Goal: Task Accomplishment & Management: Manage account settings

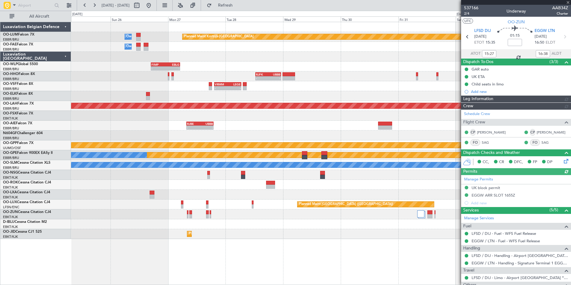
click at [383, 177] on div "Planned Maint Kortrijk-[GEOGRAPHIC_DATA] Owner [GEOGRAPHIC_DATA] Owner [GEOGRAP…" at bounding box center [321, 130] width 500 height 217
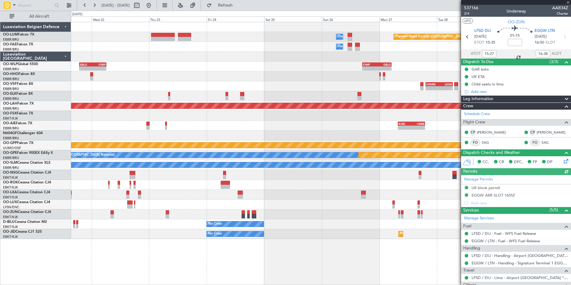
click at [368, 197] on div "Planned Maint Kortrijk-[GEOGRAPHIC_DATA] Owner [GEOGRAPHIC_DATA] Owner [GEOGRAP…" at bounding box center [321, 130] width 500 height 217
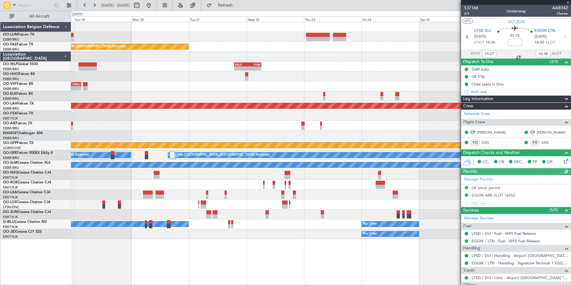
click at [324, 208] on div "Planned Maint [GEOGRAPHIC_DATA] ([GEOGRAPHIC_DATA])" at bounding box center [321, 205] width 500 height 10
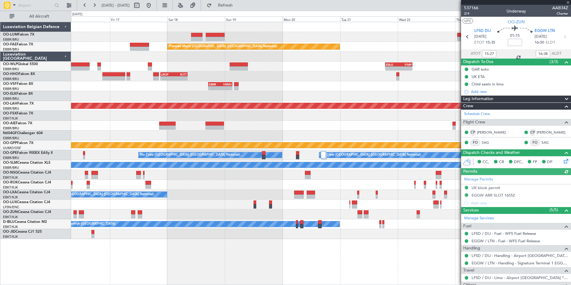
click at [318, 216] on div at bounding box center [321, 214] width 500 height 10
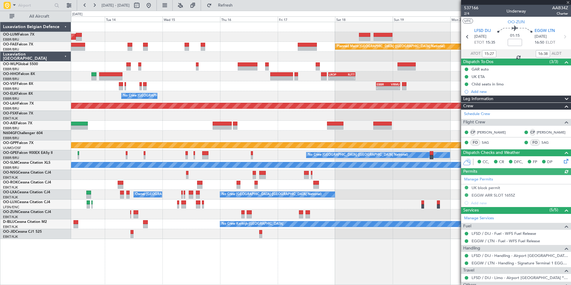
click at [304, 220] on div "No Crew Kortrijk-[GEOGRAPHIC_DATA] No Crew Owner [GEOGRAPHIC_DATA]-[GEOGRAPHIC_…" at bounding box center [321, 224] width 500 height 10
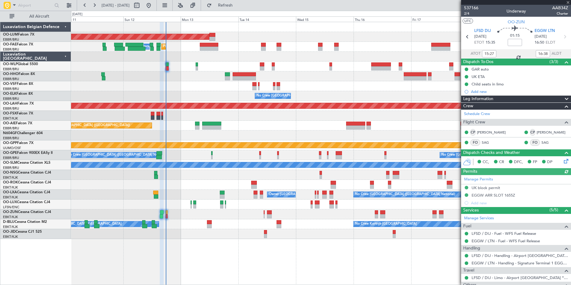
click at [316, 220] on div "AOG Maint [GEOGRAPHIC_DATA] Planned Maint [GEOGRAPHIC_DATA] ([GEOGRAPHIC_DATA])…" at bounding box center [321, 130] width 500 height 217
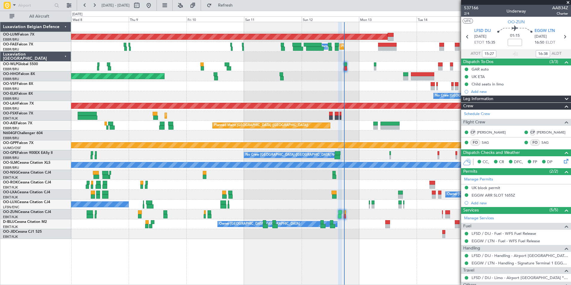
click at [276, 222] on div "No Crew Kortrijk-[GEOGRAPHIC_DATA] Owner [GEOGRAPHIC_DATA]-[GEOGRAPHIC_DATA]" at bounding box center [321, 224] width 500 height 10
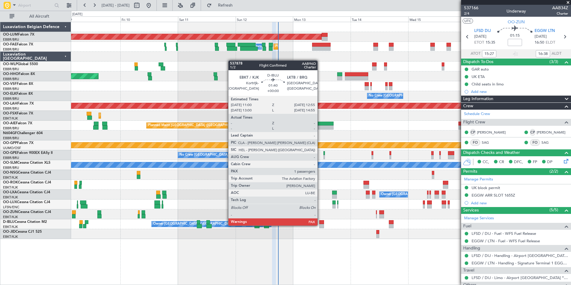
click at [320, 225] on div at bounding box center [321, 226] width 5 height 4
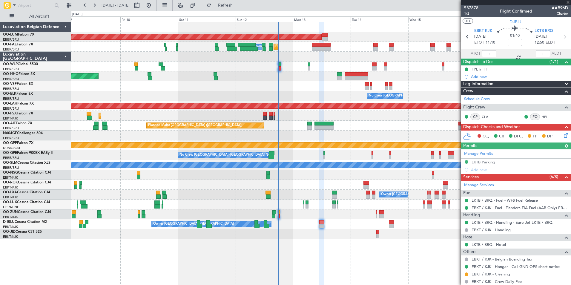
click at [563, 133] on icon at bounding box center [565, 134] width 5 height 5
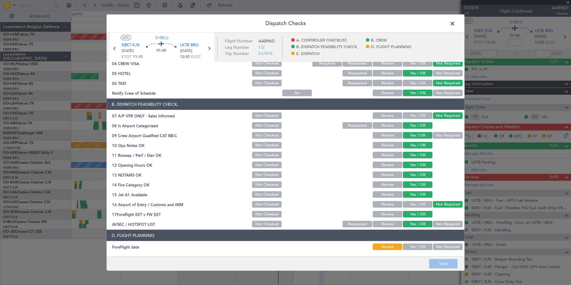
scroll to position [111, 0]
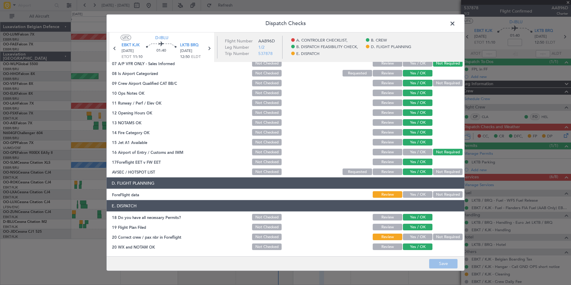
click at [456, 25] on span at bounding box center [456, 25] width 0 height 12
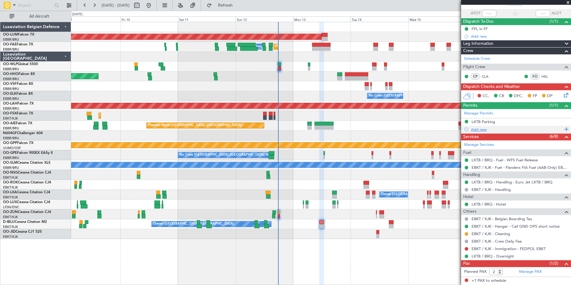
scroll to position [53, 0]
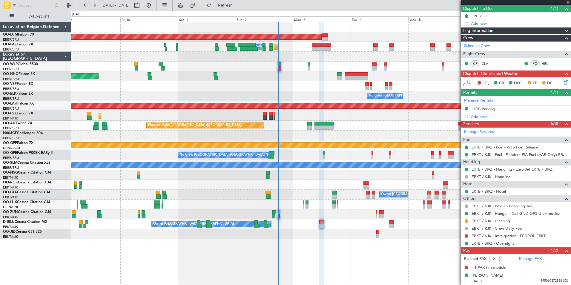
drag, startPoint x: 511, startPoint y: 269, endPoint x: 467, endPoint y: 270, distance: 43.9
click at [467, 270] on div "+1 PAX to schedule" at bounding box center [516, 268] width 110 height 8
click at [344, 248] on div "AOG Maint [GEOGRAPHIC_DATA] Planned Maint [GEOGRAPHIC_DATA] Owner [GEOGRAPHIC_D…" at bounding box center [321, 153] width 500 height 263
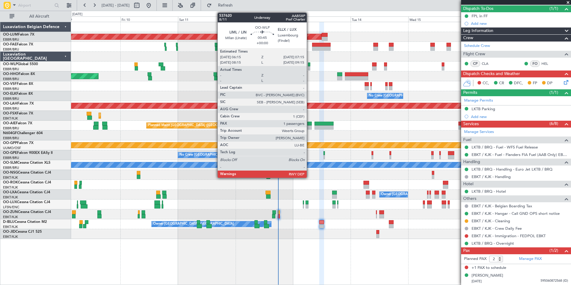
click at [310, 66] on div at bounding box center [309, 68] width 3 height 4
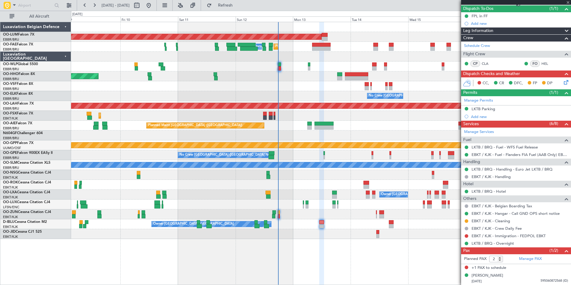
type input "1"
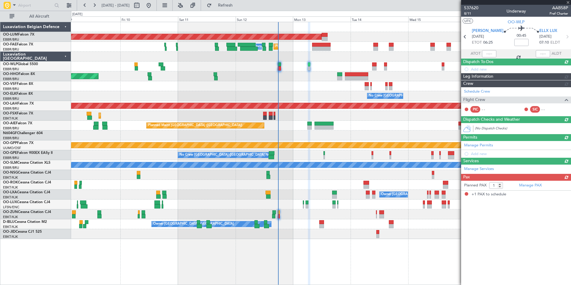
scroll to position [0, 0]
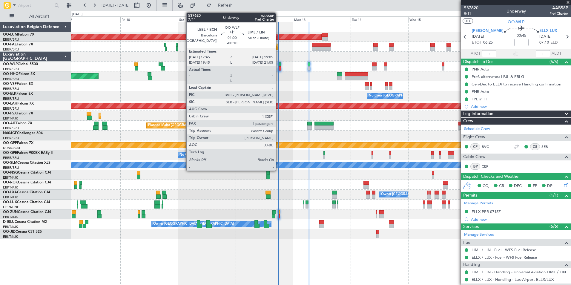
click at [278, 69] on div at bounding box center [279, 68] width 3 height 4
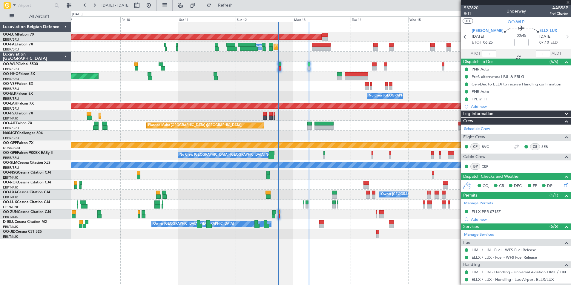
type input "-00:10"
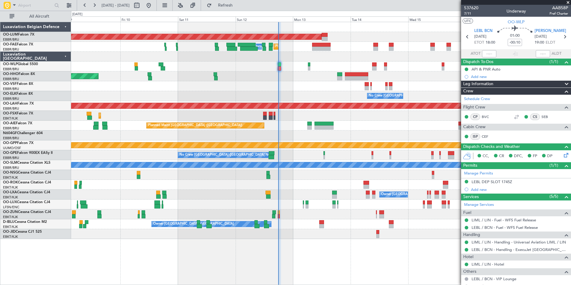
click at [306, 73] on div "Planned Maint Geneva (Cointrin) - - LROP 21:15 Z RJTT 08:30 Z" at bounding box center [321, 76] width 500 height 10
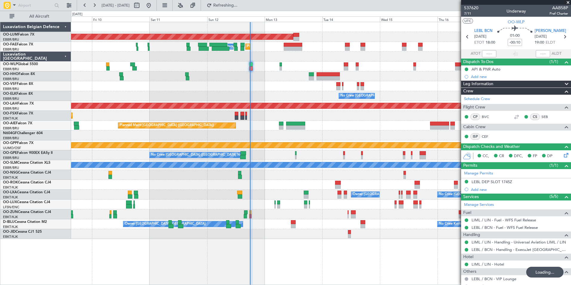
click at [288, 81] on div "- - LROP 21:15 Z RJTT 08:30 Z Planned Maint Geneva ([GEOGRAPHIC_DATA])" at bounding box center [321, 76] width 500 height 10
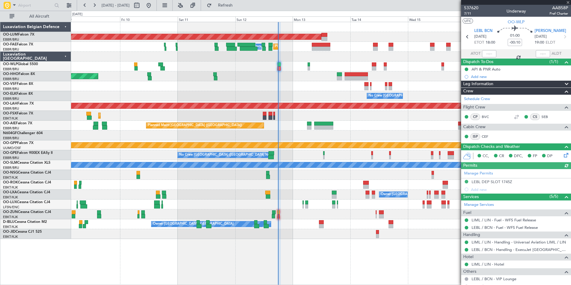
click at [299, 100] on div "No Crew [GEOGRAPHIC_DATA] ([GEOGRAPHIC_DATA] National)" at bounding box center [321, 96] width 500 height 10
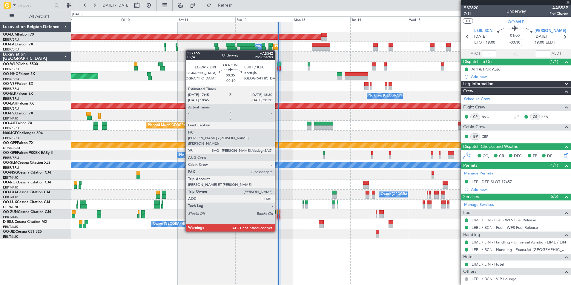
click at [278, 215] on div at bounding box center [279, 216] width 2 height 4
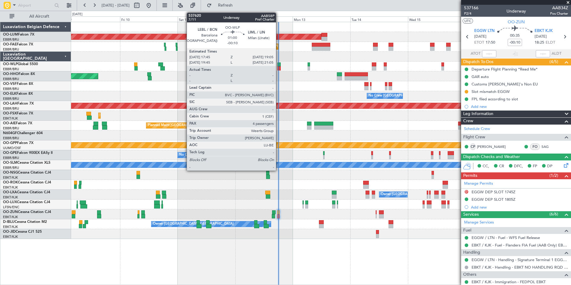
click at [279, 67] on div at bounding box center [279, 68] width 3 height 4
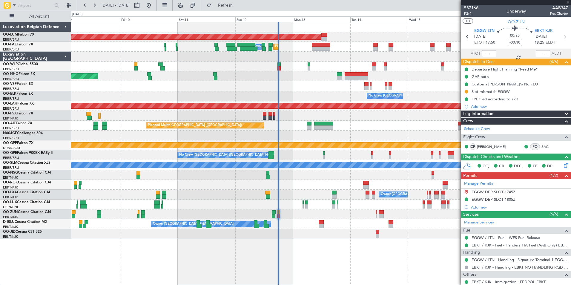
click at [274, 73] on div "AOG Maint [GEOGRAPHIC_DATA] Planned Maint [GEOGRAPHIC_DATA] Owner [GEOGRAPHIC_D…" at bounding box center [321, 130] width 500 height 217
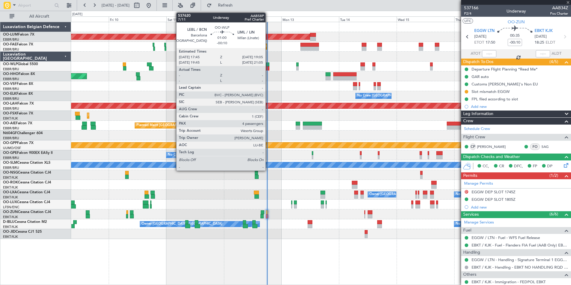
type input "4"
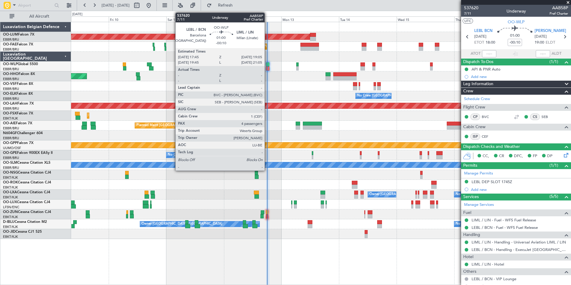
click at [267, 66] on div at bounding box center [267, 68] width 3 height 4
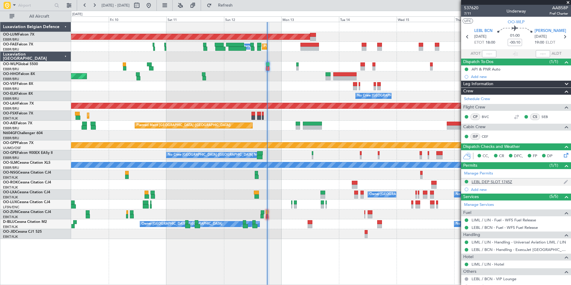
scroll to position [83, 0]
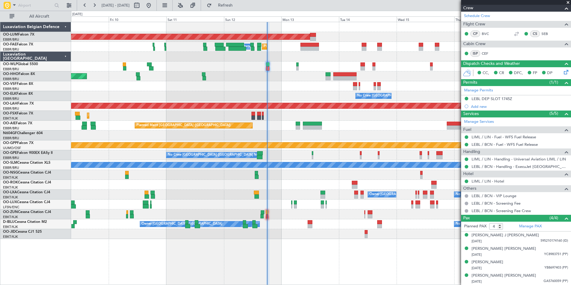
click at [374, 140] on div "Grounded [PERSON_NAME]" at bounding box center [321, 145] width 500 height 10
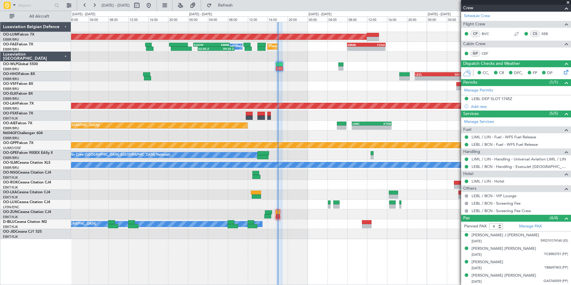
click at [371, 132] on div at bounding box center [321, 136] width 500 height 10
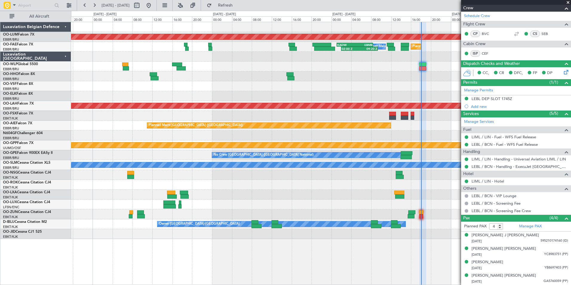
click at [315, 100] on div "AOG Maint [GEOGRAPHIC_DATA] Planned Maint [GEOGRAPHIC_DATA] Owner [GEOGRAPHIC_D…" at bounding box center [321, 130] width 500 height 217
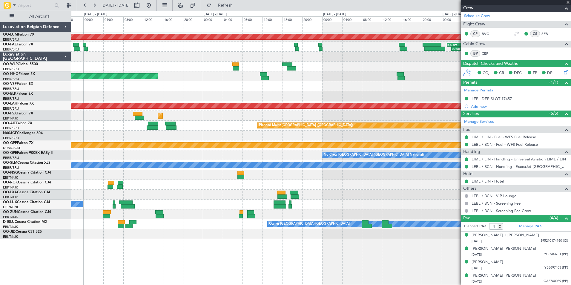
click at [143, 104] on div "AOG Maint [GEOGRAPHIC_DATA] Planned Maint [GEOGRAPHIC_DATA] Owner [GEOGRAPHIC_D…" at bounding box center [321, 130] width 500 height 217
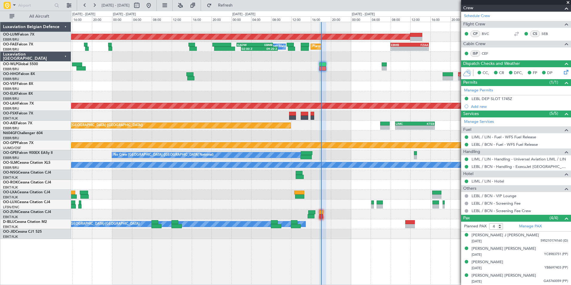
click at [301, 81] on div "- - LEZL 21:40 Z SKCG 07:25 Z Planned Maint Geneva ([GEOGRAPHIC_DATA])" at bounding box center [321, 76] width 500 height 10
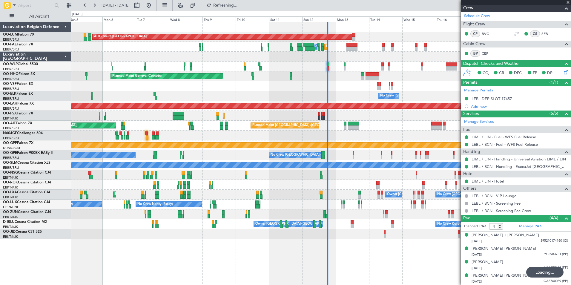
click at [344, 89] on div at bounding box center [321, 86] width 500 height 10
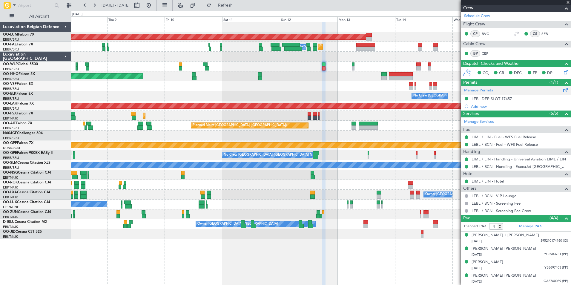
scroll to position [0, 0]
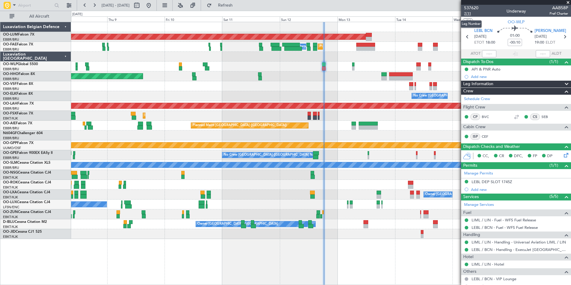
click at [469, 13] on span "7/11" at bounding box center [471, 13] width 14 height 5
click at [238, 7] on span "Refresh" at bounding box center [225, 5] width 25 height 4
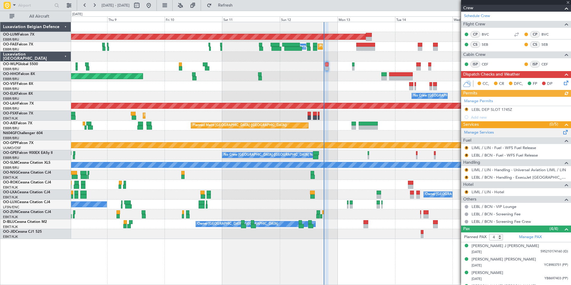
scroll to position [23, 0]
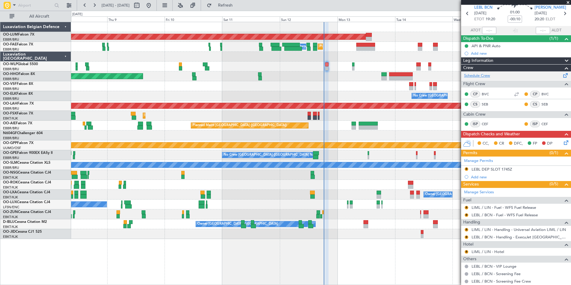
click at [475, 74] on link "Schedule Crew" at bounding box center [477, 76] width 26 height 6
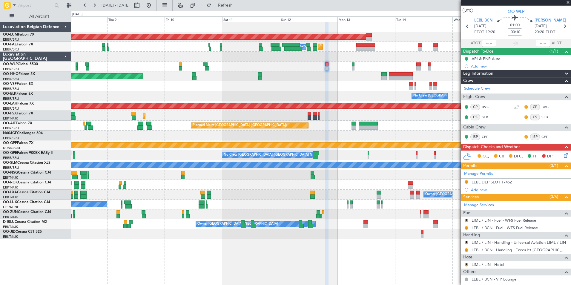
scroll to position [0, 0]
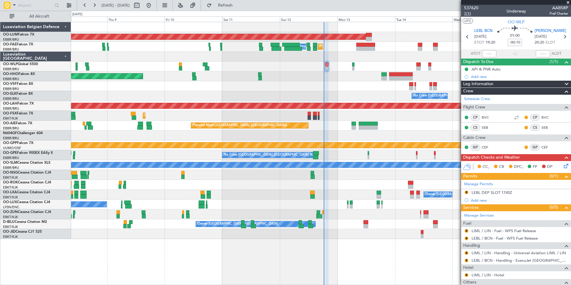
click at [470, 14] on span "7/11" at bounding box center [471, 13] width 14 height 5
click at [240, 9] on button "Refresh" at bounding box center [222, 6] width 36 height 10
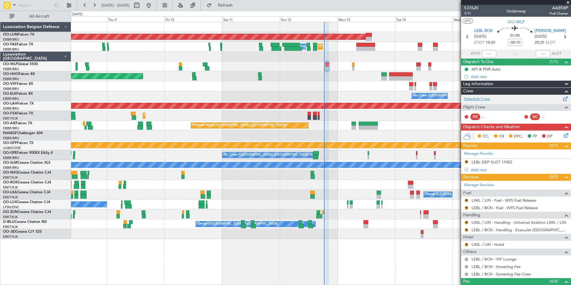
click at [484, 101] on link "Schedule Crew" at bounding box center [477, 99] width 26 height 6
click at [240, 2] on button "Refresh" at bounding box center [222, 6] width 36 height 10
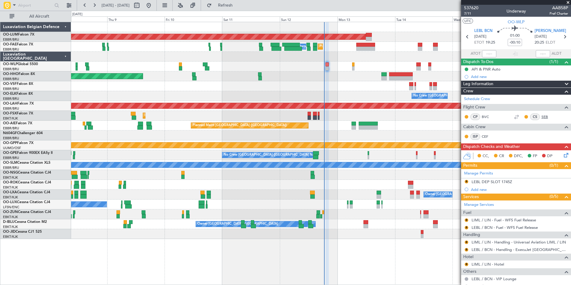
click at [542, 115] on link "SEB" at bounding box center [548, 116] width 13 height 5
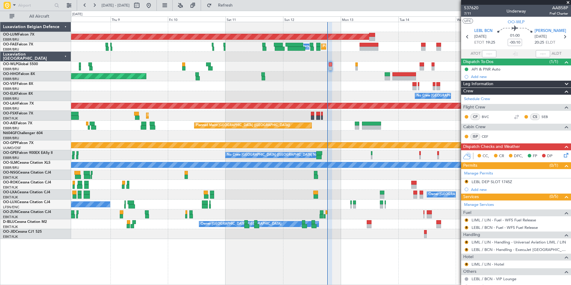
click at [330, 79] on div "Planned Maint Geneva (Cointrin) - - LROP 21:15 Z RJTT 08:30 Z" at bounding box center [321, 76] width 500 height 10
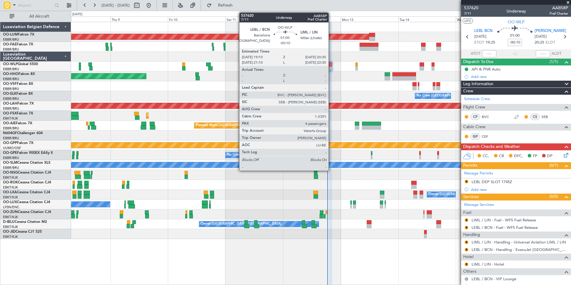
click at [331, 66] on div at bounding box center [330, 64] width 3 height 4
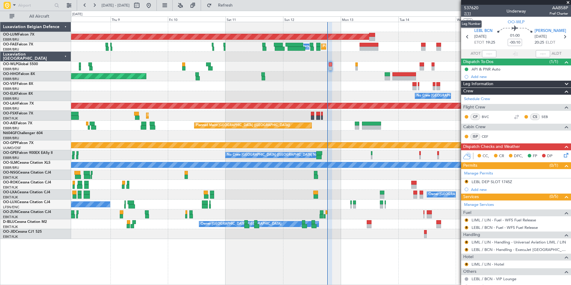
click at [467, 14] on span "7/11" at bounding box center [471, 13] width 14 height 5
click at [477, 97] on link "Schedule Crew" at bounding box center [477, 99] width 26 height 6
click at [339, 75] on div "Planned Maint Geneva (Cointrin) - - LROP 21:15 Z RJTT 08:30 Z" at bounding box center [321, 76] width 500 height 10
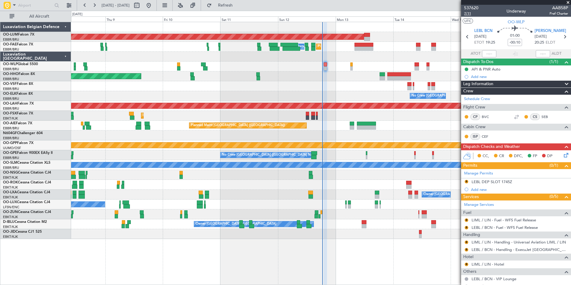
click at [469, 15] on span "7/11" at bounding box center [471, 13] width 14 height 5
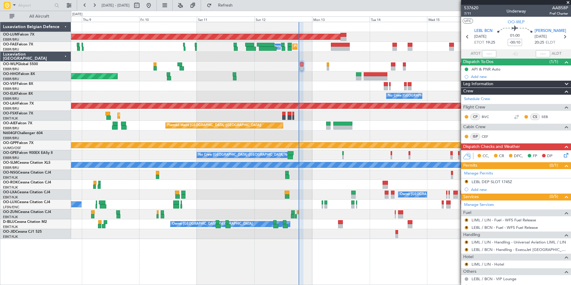
click at [364, 109] on div "Planned Maint [PERSON_NAME]-[GEOGRAPHIC_DATA][PERSON_NAME] ([GEOGRAPHIC_DATA][P…" at bounding box center [321, 106] width 500 height 10
click at [238, 7] on span "Refresh" at bounding box center [225, 5] width 25 height 4
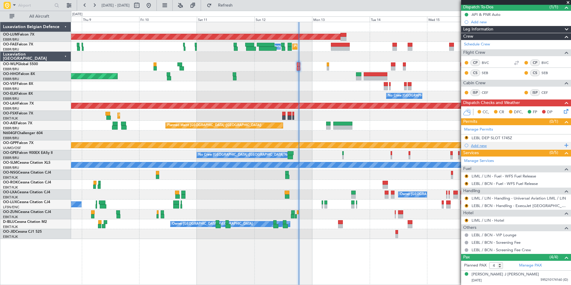
scroll to position [60, 0]
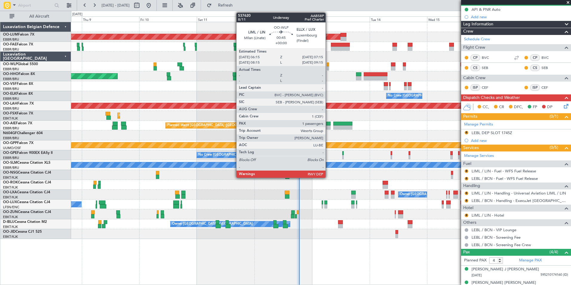
click at [328, 64] on div at bounding box center [328, 64] width 3 height 4
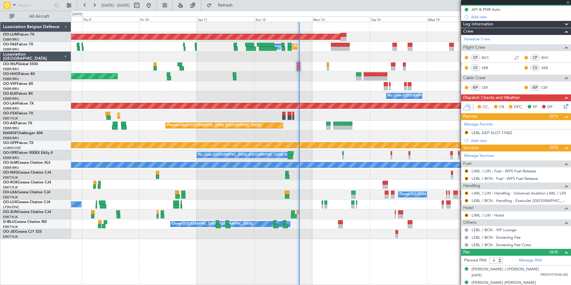
type input "1"
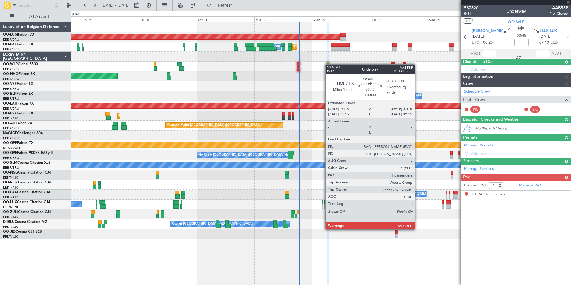
scroll to position [0, 0]
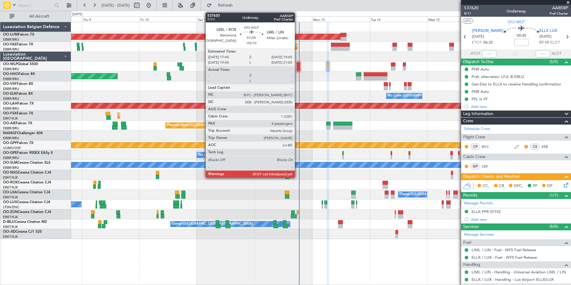
click at [298, 67] on div at bounding box center [298, 68] width 3 height 4
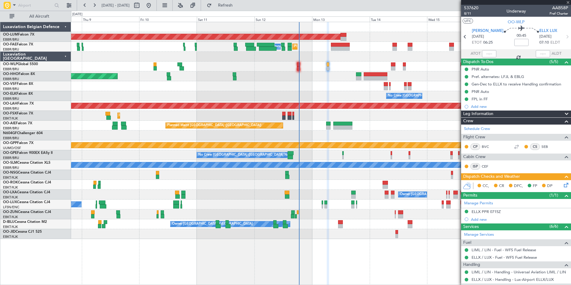
type input "-00:10"
type input "4"
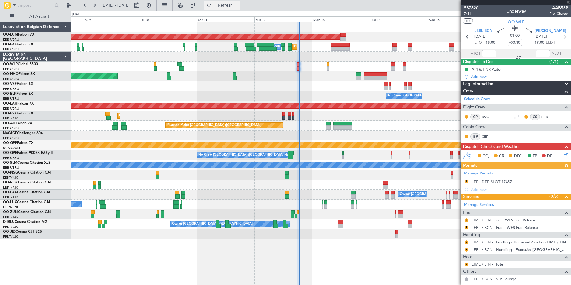
click at [238, 7] on span "Refresh" at bounding box center [225, 5] width 25 height 4
click at [482, 102] on div "Schedule Crew" at bounding box center [516, 99] width 110 height 9
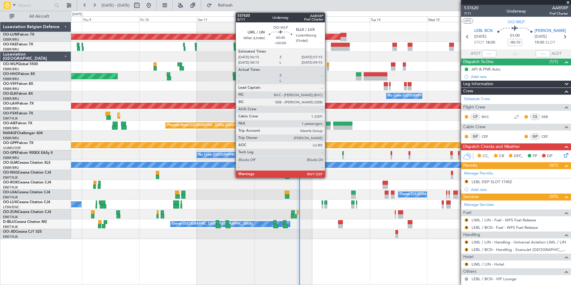
click at [328, 66] on div at bounding box center [328, 64] width 3 height 4
type input "1"
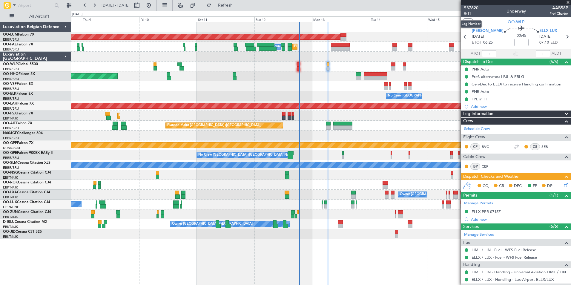
click at [469, 13] on span "8/11" at bounding box center [471, 13] width 14 height 5
click at [238, 4] on span "Refresh" at bounding box center [225, 5] width 25 height 4
click at [238, 6] on span "Refresh" at bounding box center [225, 5] width 25 height 4
click at [240, 1] on button "Refresh" at bounding box center [222, 6] width 36 height 10
click at [238, 5] on span "Refresh" at bounding box center [225, 5] width 25 height 4
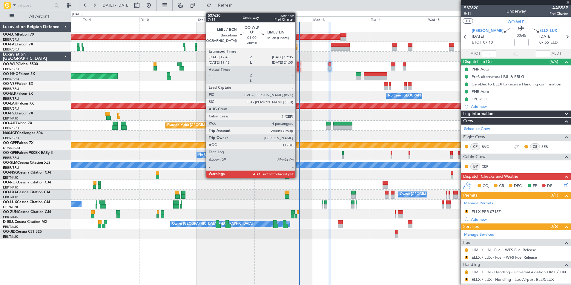
click at [298, 68] on div at bounding box center [298, 68] width 3 height 4
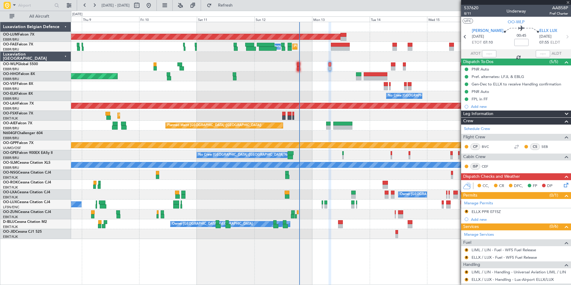
type input "-00:10"
type input "4"
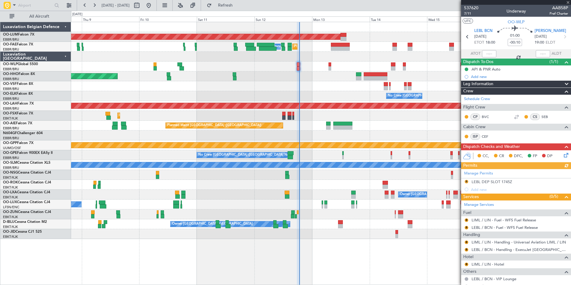
click at [466, 181] on div "Manage Permits R LEBL DEP SLOT 1745Z Add new" at bounding box center [516, 181] width 110 height 24
click at [466, 182] on div "Manage Permits R LEBL DEP SLOT 1745Z Add new" at bounding box center [516, 181] width 110 height 24
click at [466, 182] on button "R" at bounding box center [467, 182] width 4 height 4
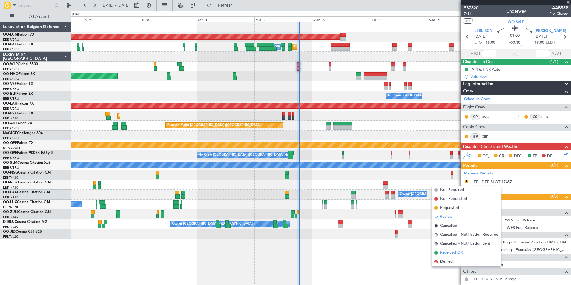
click at [449, 253] on span "Received OK" at bounding box center [451, 253] width 23 height 6
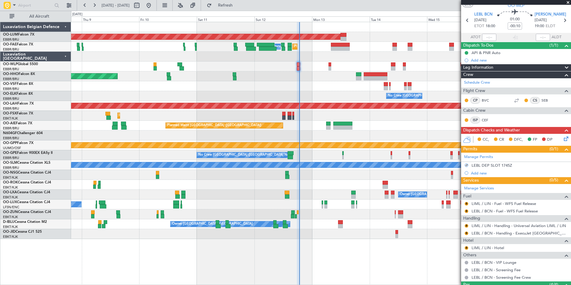
scroll to position [30, 0]
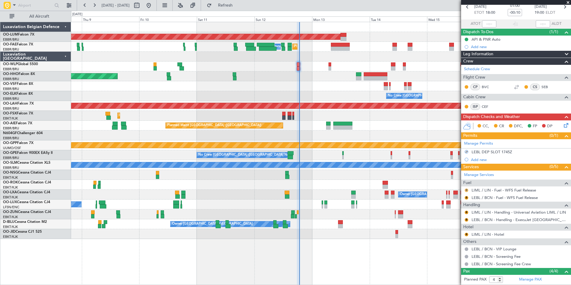
click at [466, 190] on button "R" at bounding box center [467, 191] width 4 height 4
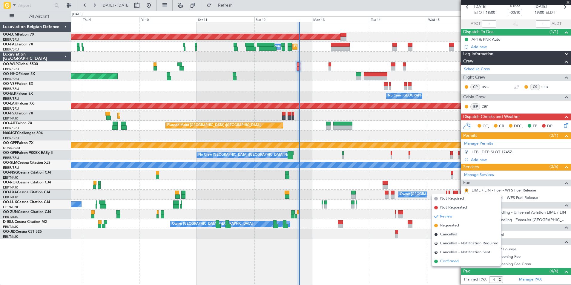
click at [449, 263] on span "Confirmed" at bounding box center [449, 261] width 19 height 6
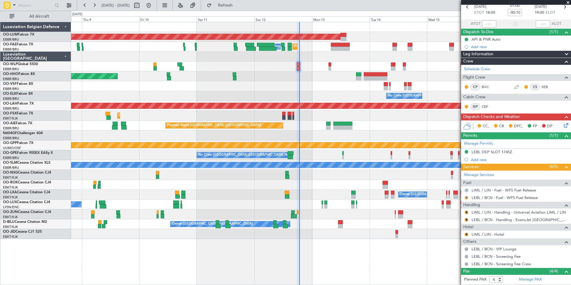
click at [468, 197] on button "R" at bounding box center [467, 198] width 4 height 4
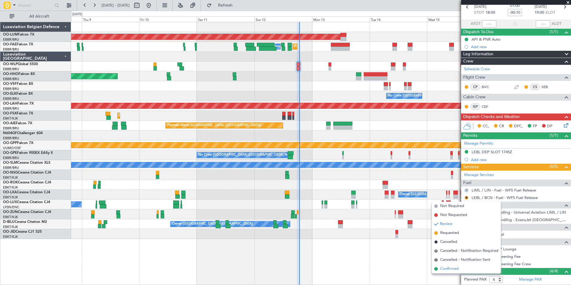
click at [454, 270] on span "Confirmed" at bounding box center [449, 269] width 19 height 6
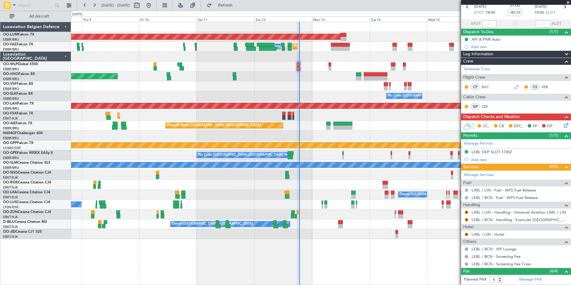
click at [466, 210] on div "R" at bounding box center [466, 212] width 5 height 5
click at [466, 212] on button "R" at bounding box center [467, 213] width 4 height 4
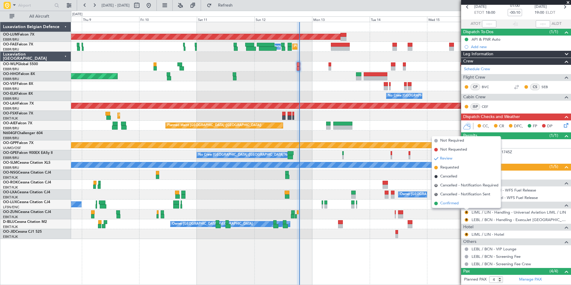
click at [455, 206] on span "Confirmed" at bounding box center [449, 203] width 19 height 6
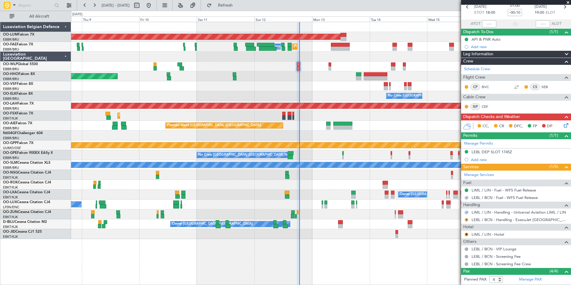
click at [466, 219] on button "R" at bounding box center [467, 220] width 4 height 4
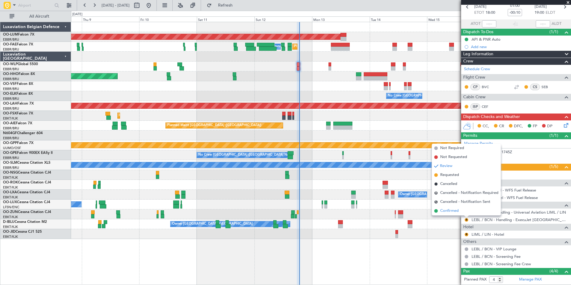
click at [454, 213] on span "Confirmed" at bounding box center [449, 211] width 19 height 6
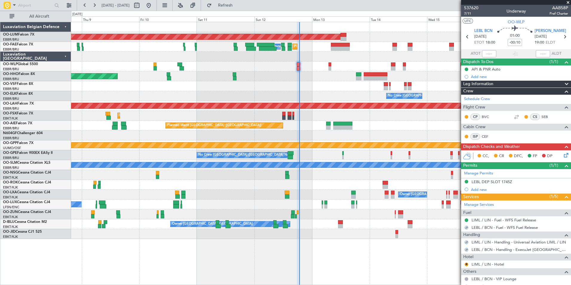
click at [467, 263] on button "R" at bounding box center [467, 265] width 4 height 4
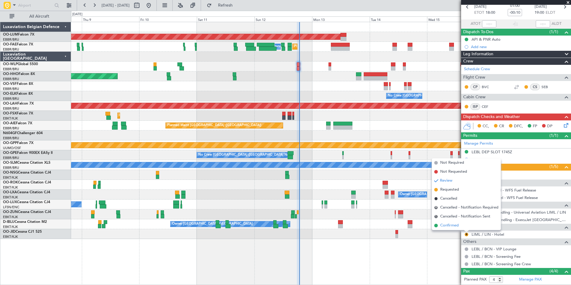
click at [460, 227] on li "Confirmed" at bounding box center [466, 225] width 69 height 9
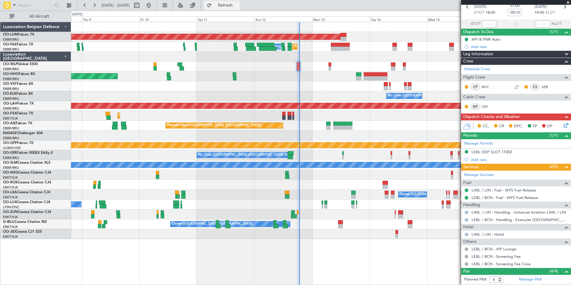
click at [238, 5] on span "Refresh" at bounding box center [225, 5] width 25 height 4
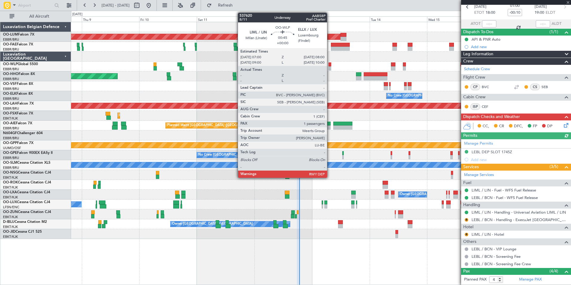
click at [330, 66] on div at bounding box center [330, 68] width 3 height 4
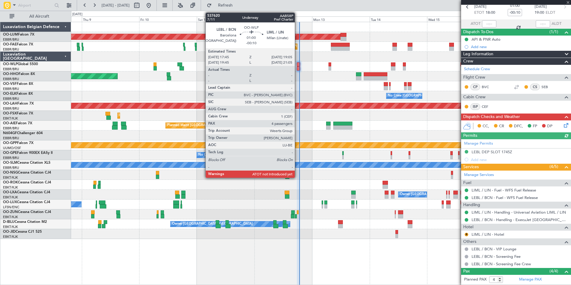
click at [298, 65] on div at bounding box center [298, 64] width 3 height 4
type input "1"
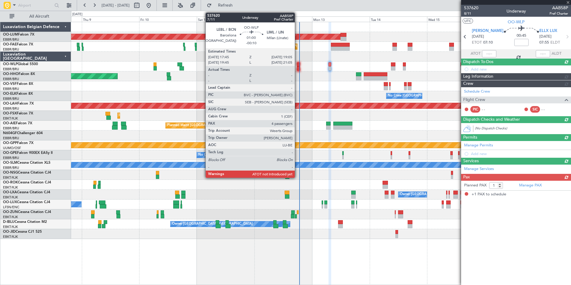
scroll to position [0, 0]
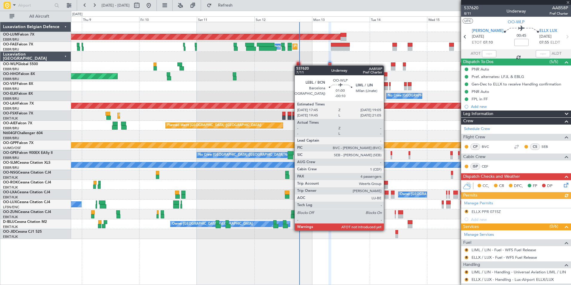
type input "-00:10"
type input "4"
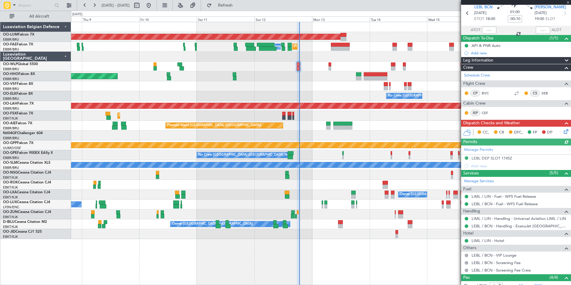
scroll to position [23, 0]
click at [563, 132] on icon at bounding box center [565, 130] width 5 height 5
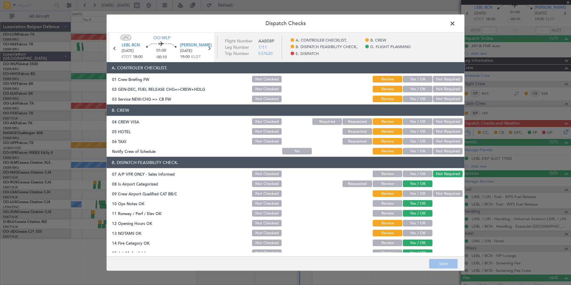
click at [417, 80] on button "Yes / OK" at bounding box center [418, 79] width 30 height 7
click at [417, 91] on button "Yes / OK" at bounding box center [418, 89] width 30 height 7
click at [415, 101] on button "Yes / OK" at bounding box center [418, 99] width 30 height 7
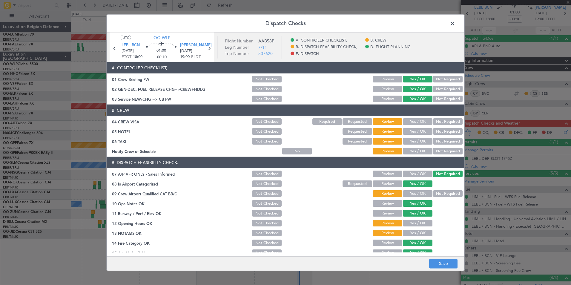
click at [448, 121] on button "Not Required" at bounding box center [448, 121] width 30 height 7
click at [446, 129] on button "Not Required" at bounding box center [448, 131] width 30 height 7
click at [421, 137] on div "Yes / OK" at bounding box center [417, 141] width 30 height 8
click at [418, 131] on button "Yes / OK" at bounding box center [418, 131] width 30 height 7
click at [440, 142] on button "Not Required" at bounding box center [448, 141] width 30 height 7
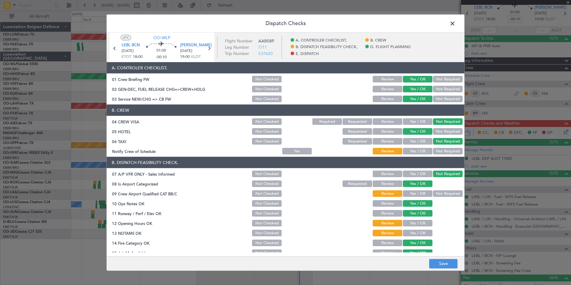
click at [423, 149] on button "Yes / OK" at bounding box center [418, 151] width 30 height 7
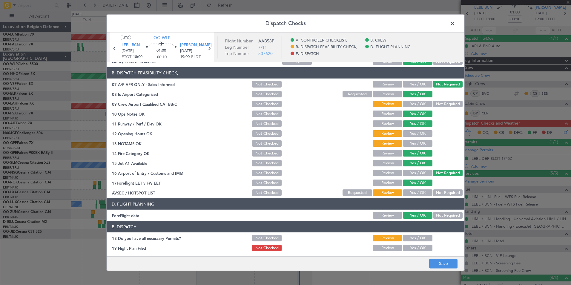
click at [437, 105] on button "Not Required" at bounding box center [448, 104] width 30 height 7
click at [417, 132] on button "Yes / OK" at bounding box center [418, 133] width 30 height 7
click at [416, 139] on section "B. DISPATCH FEASIBILITY CHECK, 07 A/P VFR ONLY - Sales Informed Not Checked Rev…" at bounding box center [286, 132] width 358 height 130
click at [412, 139] on div "Yes / OK" at bounding box center [417, 143] width 30 height 8
click at [413, 141] on button "Yes / OK" at bounding box center [418, 143] width 30 height 7
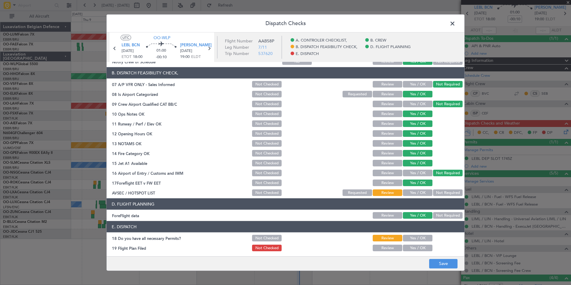
click at [437, 192] on button "Not Required" at bounding box center [448, 192] width 30 height 7
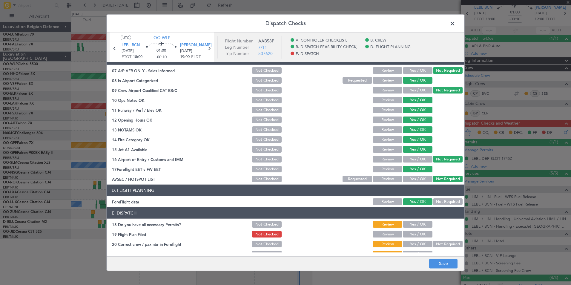
scroll to position [111, 0]
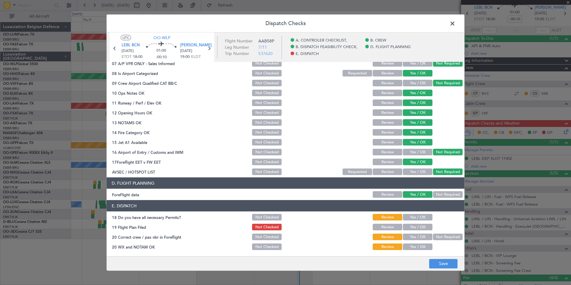
click at [414, 218] on button "Yes / OK" at bounding box center [418, 217] width 30 height 7
click at [414, 226] on button "Yes / OK" at bounding box center [418, 227] width 30 height 7
click at [414, 234] on button "Yes / OK" at bounding box center [418, 237] width 30 height 7
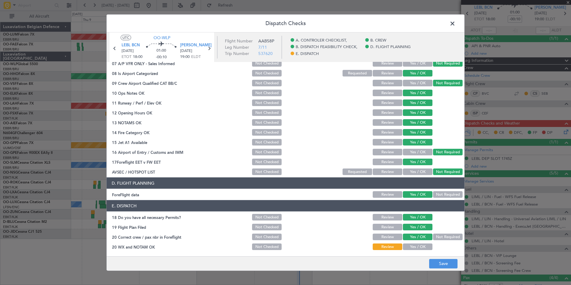
click at [416, 240] on button "Yes / OK" at bounding box center [418, 237] width 30 height 7
click at [416, 243] on div "Yes / OK" at bounding box center [417, 247] width 30 height 8
click at [421, 246] on button "Yes / OK" at bounding box center [418, 247] width 30 height 7
click at [443, 261] on button "Save" at bounding box center [443, 264] width 28 height 10
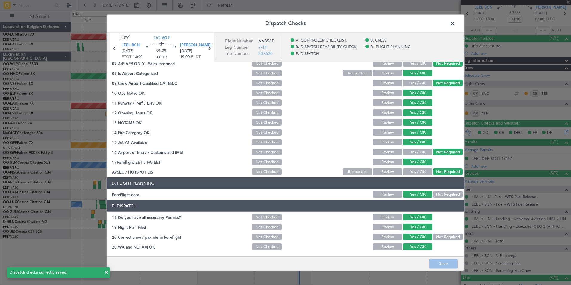
scroll to position [0, 0]
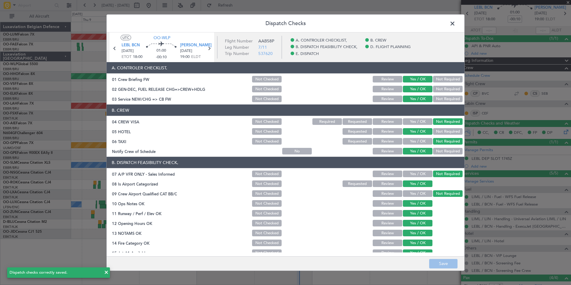
click at [456, 22] on span at bounding box center [456, 25] width 0 height 12
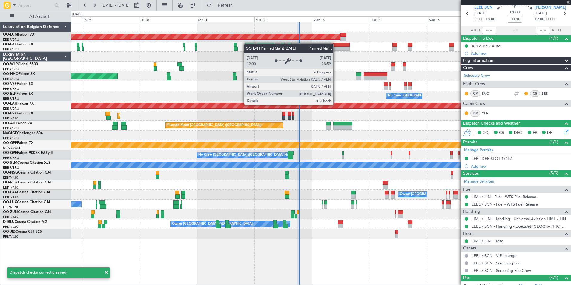
click at [331, 105] on div "Planned Maint [PERSON_NAME]-[GEOGRAPHIC_DATA][PERSON_NAME] ([GEOGRAPHIC_DATA][P…" at bounding box center [321, 105] width 1499 height 5
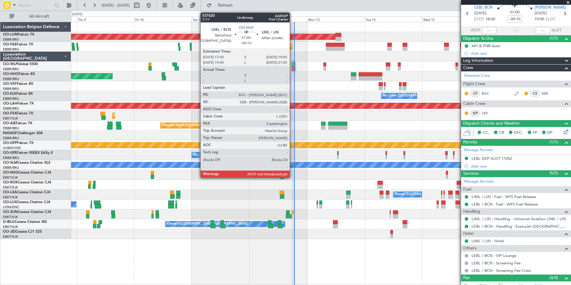
click at [293, 67] on div at bounding box center [293, 68] width 3 height 4
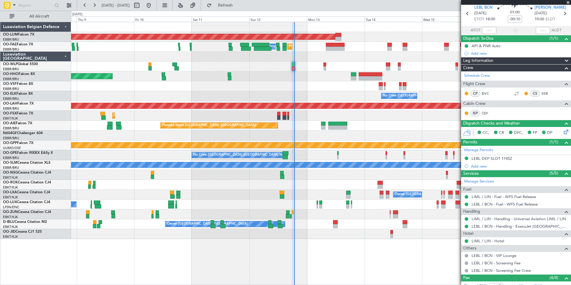
scroll to position [25, 0]
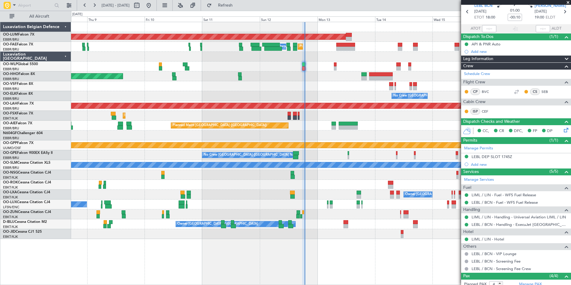
click at [328, 76] on div "Planned Maint Geneva (Cointrin) - - LROP 21:15 Z RJTT 08:30 Z" at bounding box center [321, 76] width 500 height 10
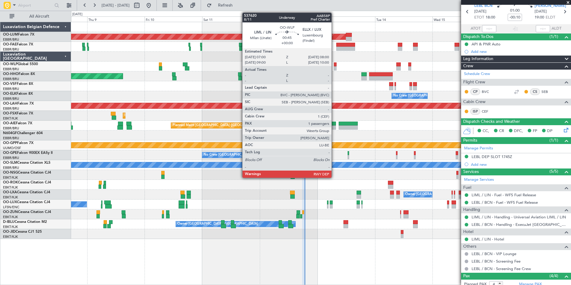
click at [334, 67] on div at bounding box center [335, 68] width 3 height 4
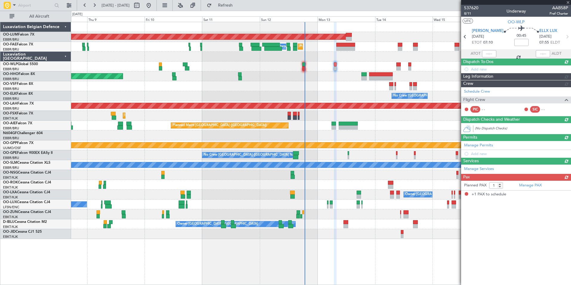
scroll to position [0, 0]
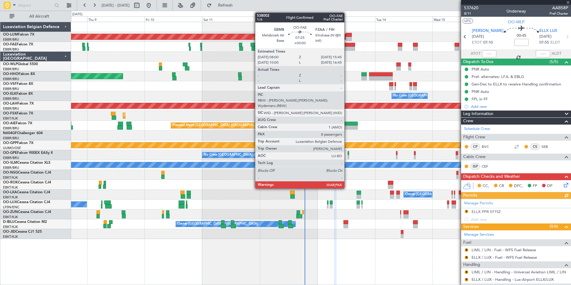
click at [347, 48] on div at bounding box center [345, 49] width 19 height 4
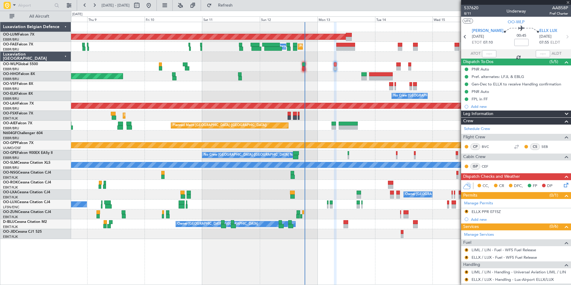
type input "8"
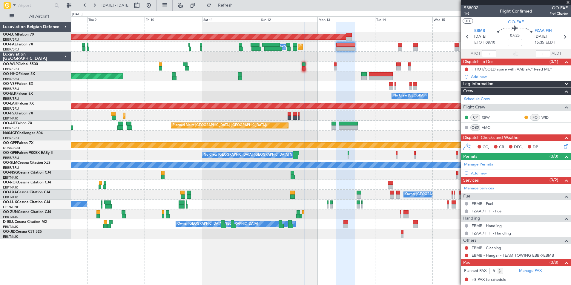
click at [314, 96] on div "No Crew [GEOGRAPHIC_DATA] ([GEOGRAPHIC_DATA] National)" at bounding box center [321, 96] width 500 height 10
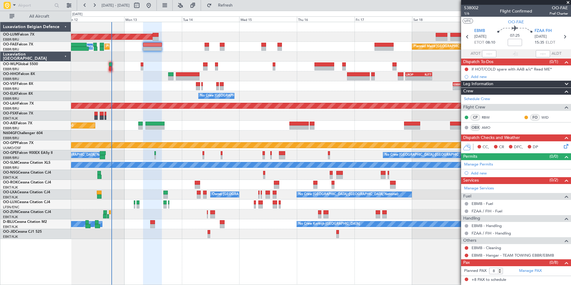
click at [186, 131] on div "AOG Maint Sibiu Planned Maint Melsbroek Air Base Owner Melsbroek Air Base Plann…" at bounding box center [321, 130] width 500 height 217
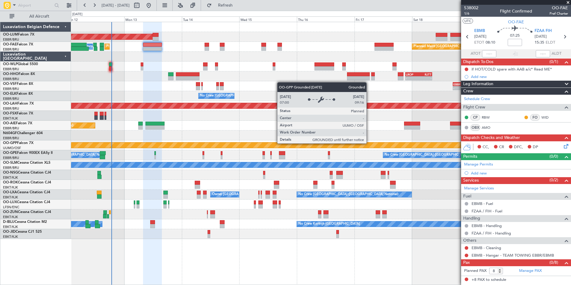
click at [206, 148] on div "Grounded [PERSON_NAME]" at bounding box center [321, 145] width 1499 height 5
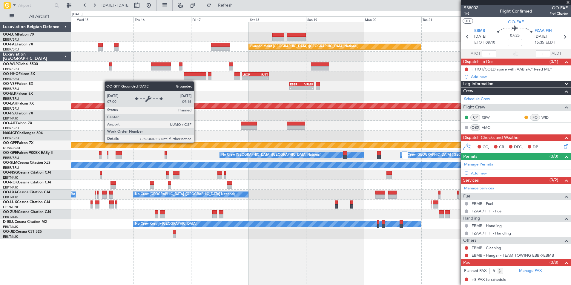
click at [275, 138] on div at bounding box center [321, 136] width 500 height 10
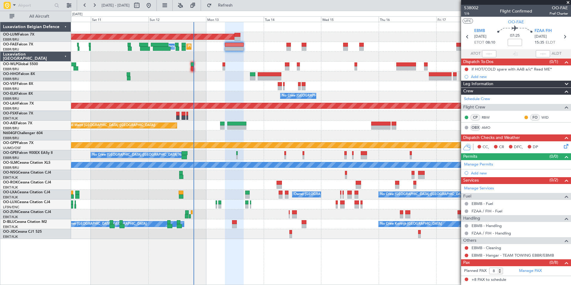
click at [373, 140] on div at bounding box center [321, 136] width 500 height 10
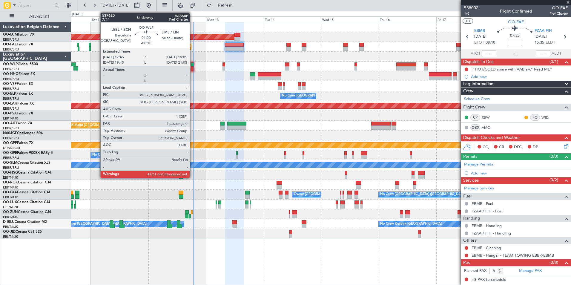
click at [192, 67] on div at bounding box center [192, 68] width 3 height 4
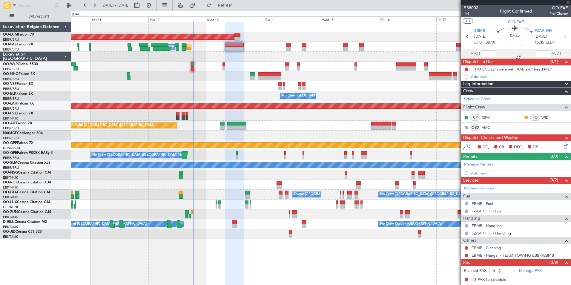
type input "-00:10"
type input "4"
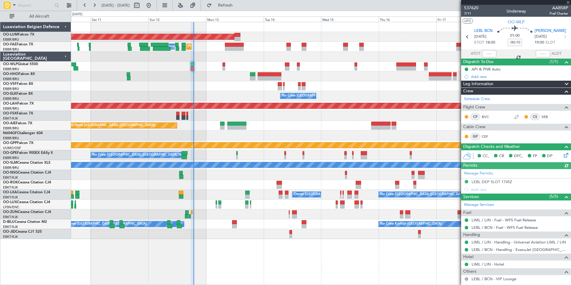
click at [489, 53] on div at bounding box center [489, 53] width 14 height 7
click at [488, 54] on div at bounding box center [489, 53] width 14 height 7
click at [489, 54] on div at bounding box center [489, 53] width 14 height 7
click at [489, 54] on input "text" at bounding box center [489, 53] width 14 height 7
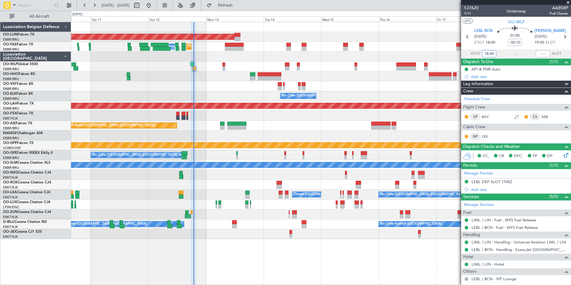
type input "18:49"
click at [255, 84] on div "AOG Maint Sibiu Planned Maint Brussels (Brussels National) Planned Maint Melsbr…" at bounding box center [321, 130] width 500 height 217
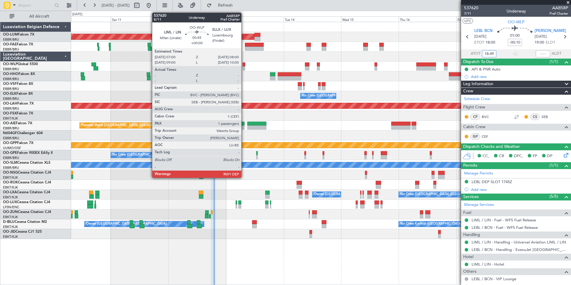
click at [244, 67] on div at bounding box center [244, 68] width 3 height 4
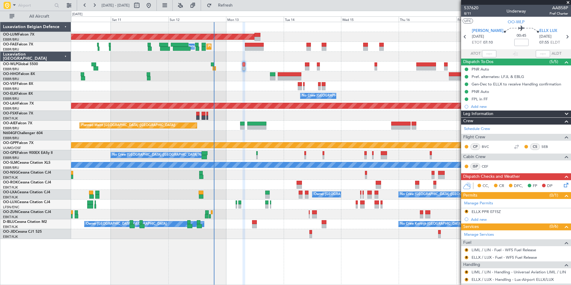
click at [261, 80] on div "- - LROP 21:15 Z RJTT 08:30 Z Planned Maint Geneva ([GEOGRAPHIC_DATA])" at bounding box center [321, 76] width 500 height 10
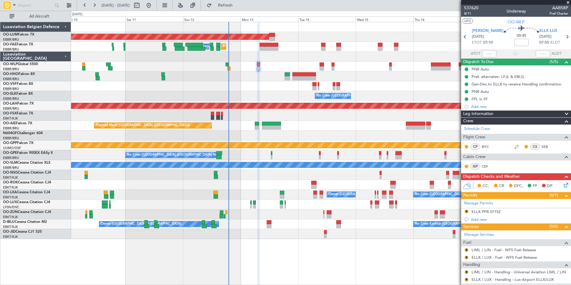
click at [279, 77] on div "- - LROP 21:15 Z RJTT 08:30 Z Planned Maint Geneva ([GEOGRAPHIC_DATA])" at bounding box center [321, 76] width 500 height 10
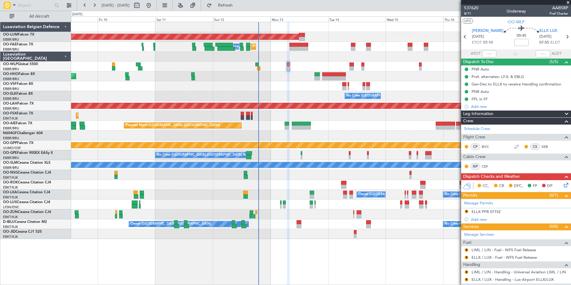
click at [291, 80] on div "- - LROP 21:15 Z RJTT 08:30 Z Planned Maint Geneva ([GEOGRAPHIC_DATA])" at bounding box center [321, 76] width 500 height 10
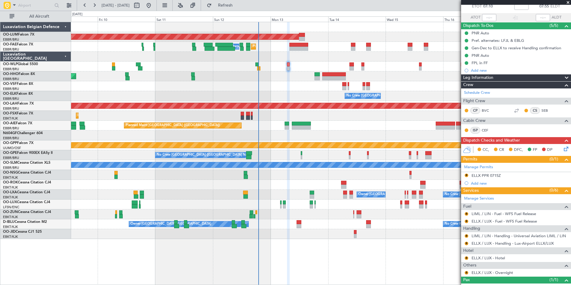
scroll to position [58, 0]
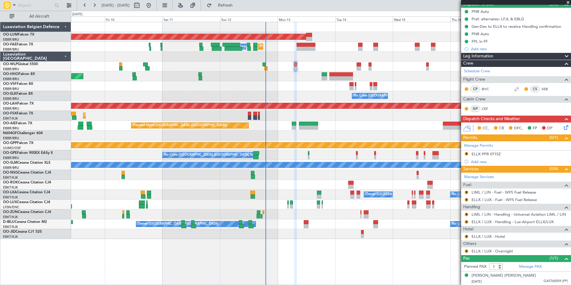
click at [300, 111] on div "Planned Maint Kortrijk-[GEOGRAPHIC_DATA]" at bounding box center [321, 116] width 500 height 10
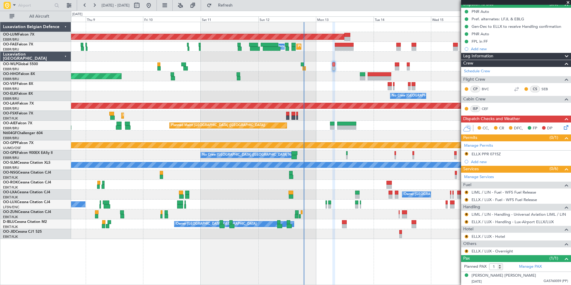
click at [339, 116] on div "Planned Maint Kortrijk-[GEOGRAPHIC_DATA]" at bounding box center [321, 116] width 500 height 10
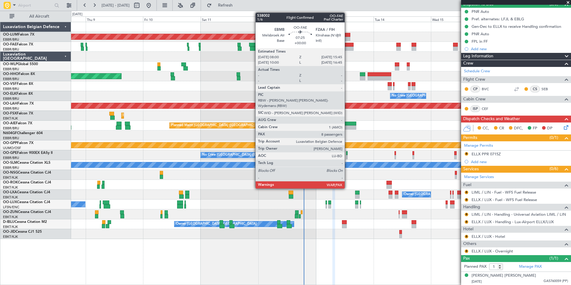
click at [348, 45] on div at bounding box center [344, 45] width 19 height 4
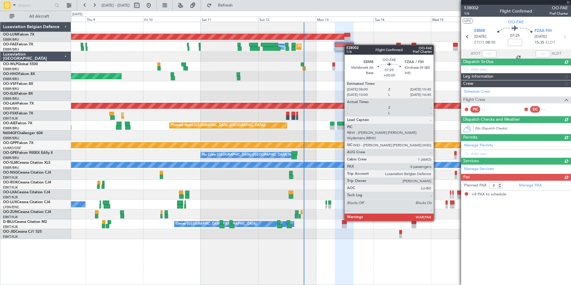
scroll to position [0, 0]
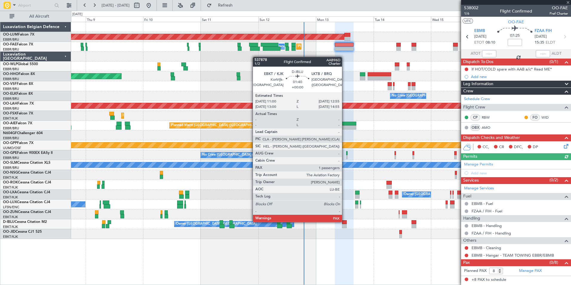
click at [345, 221] on div at bounding box center [344, 222] width 5 height 4
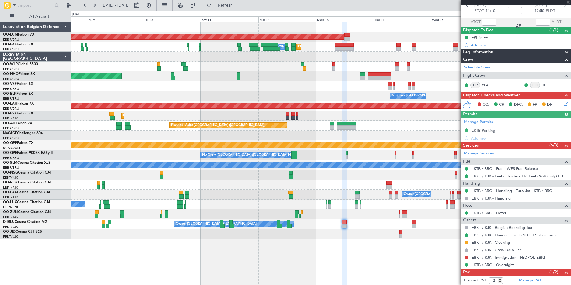
scroll to position [53, 0]
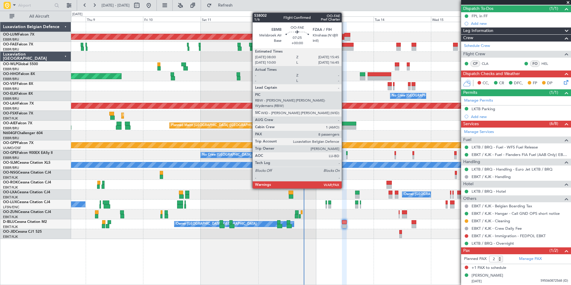
click at [345, 46] on div at bounding box center [344, 45] width 19 height 4
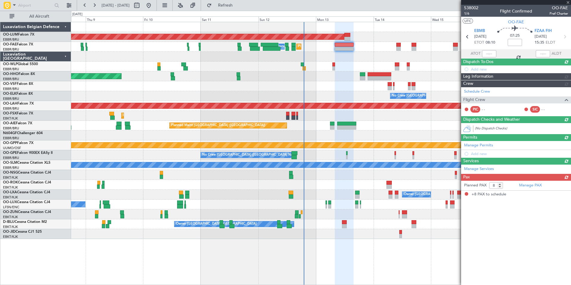
scroll to position [0, 0]
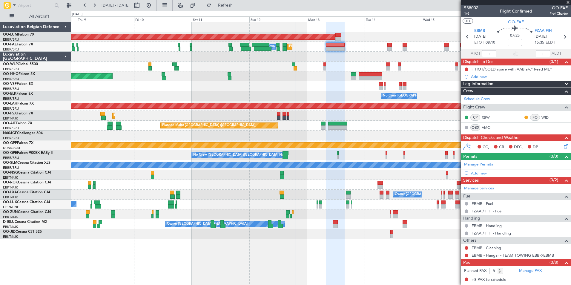
click at [348, 172] on div at bounding box center [321, 175] width 500 height 10
click at [466, 68] on button at bounding box center [467, 70] width 4 height 4
click at [465, 96] on span "Completed" at bounding box center [470, 96] width 20 height 6
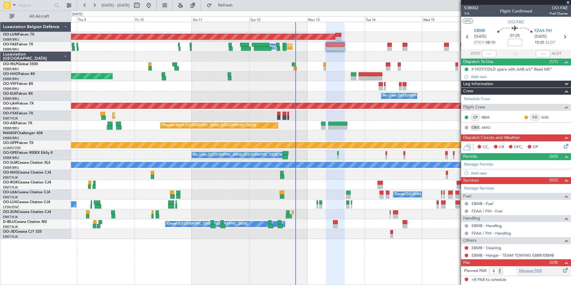
click at [530, 270] on link "Manage PAX" at bounding box center [530, 271] width 23 height 6
click at [254, 65] on div "AOG Maint [GEOGRAPHIC_DATA] Planned Maint [GEOGRAPHIC_DATA] Owner [GEOGRAPHIC_D…" at bounding box center [321, 130] width 500 height 217
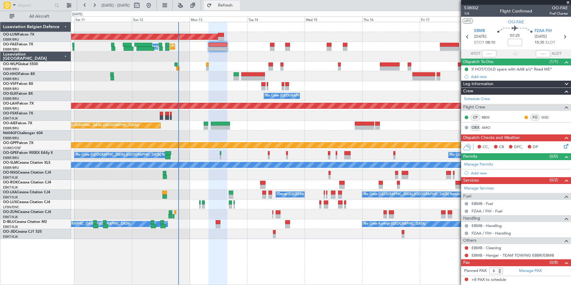
click at [238, 6] on span "Refresh" at bounding box center [225, 5] width 25 height 4
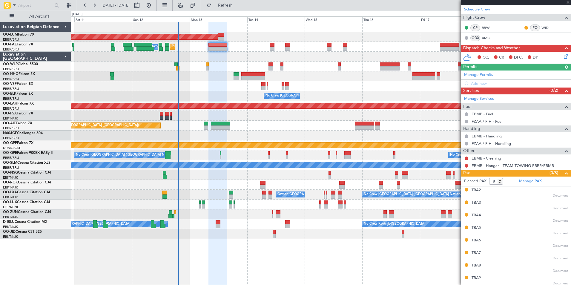
scroll to position [91, 0]
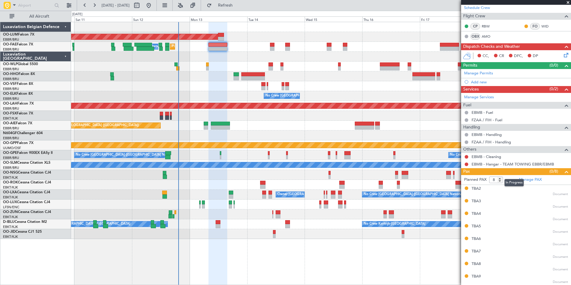
click at [501, 179] on mat-tooltip-component "In Progress" at bounding box center [514, 183] width 28 height 16
type input "9"
click at [501, 178] on input "9" at bounding box center [496, 180] width 14 height 7
click at [304, 123] on div "Planned Maint [GEOGRAPHIC_DATA] ([GEOGRAPHIC_DATA])" at bounding box center [321, 126] width 500 height 10
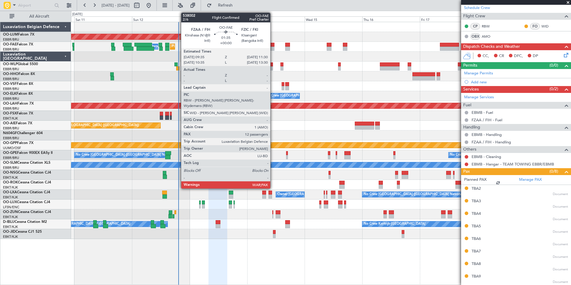
click at [273, 47] on div at bounding box center [272, 49] width 5 height 4
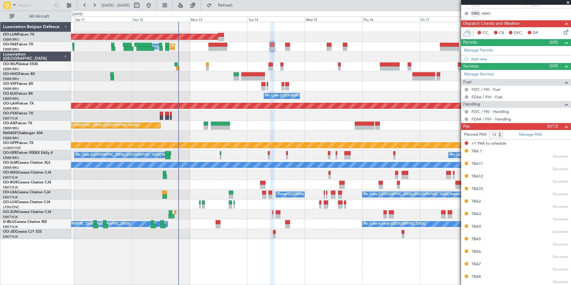
scroll to position [120, 0]
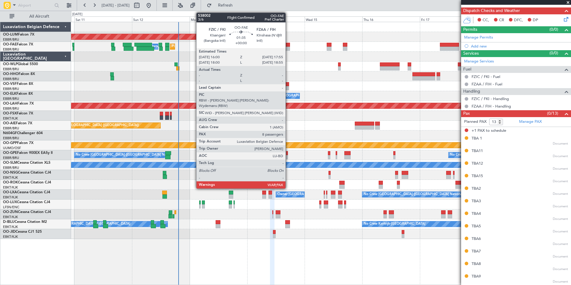
click at [288, 46] on div at bounding box center [287, 45] width 5 height 4
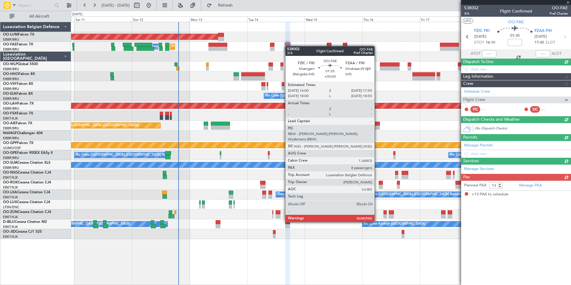
scroll to position [0, 0]
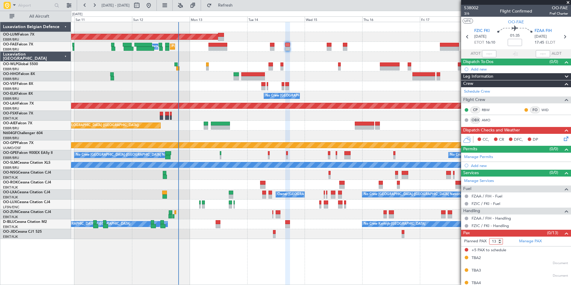
drag, startPoint x: 492, startPoint y: 241, endPoint x: 488, endPoint y: 241, distance: 3.9
click at [488, 241] on form "Planned PAX 13" at bounding box center [488, 242] width 55 height 10
type input "9"
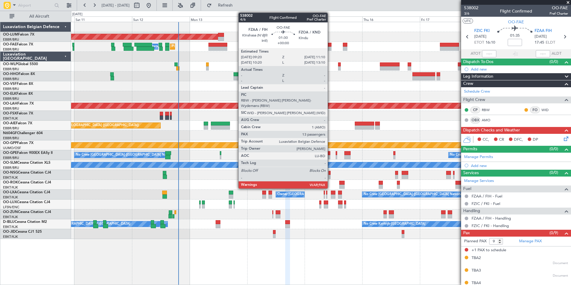
click at [330, 46] on div at bounding box center [329, 45] width 4 height 4
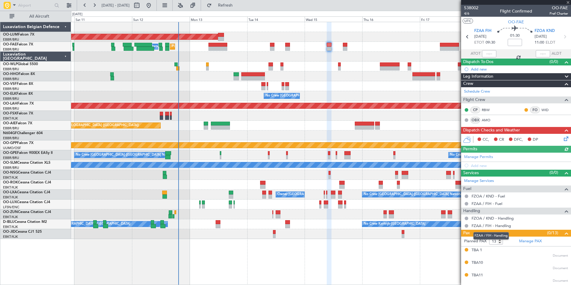
click at [497, 241] on mat-tooltip-component "FZAA / FIH - Handling" at bounding box center [491, 236] width 44 height 16
click at [493, 242] on mat-tooltip-component "FZAA / FIH - Handling" at bounding box center [491, 236] width 44 height 16
click at [495, 241] on mat-tooltip-component "FZAA / FIH - Handling" at bounding box center [491, 236] width 44 height 16
click at [444, 243] on div "AOG Maint Sibiu Planned Maint Melsbroek Air Base Owner Melsbroek Air Base Plann…" at bounding box center [321, 153] width 500 height 263
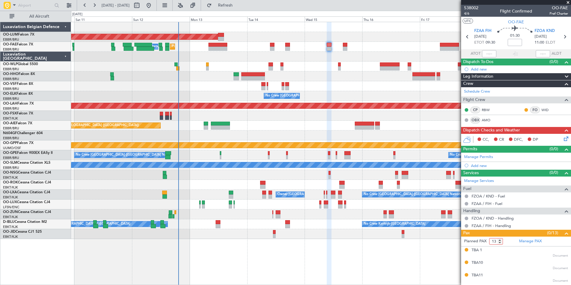
click at [495, 242] on input "13" at bounding box center [496, 241] width 14 height 7
type input "14"
click at [333, 108] on div "Planned Maint [PERSON_NAME]-[GEOGRAPHIC_DATA][PERSON_NAME] ([GEOGRAPHIC_DATA][P…" at bounding box center [321, 105] width 1499 height 5
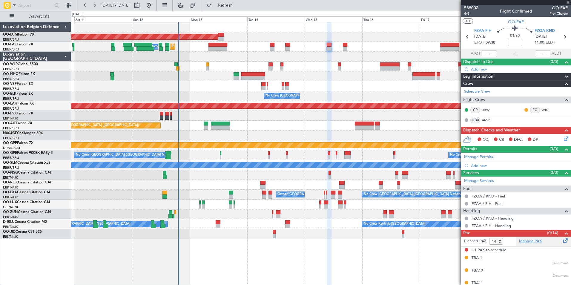
click at [529, 242] on link "Manage PAX" at bounding box center [530, 241] width 23 height 6
click at [238, 7] on span "Refresh" at bounding box center [225, 5] width 25 height 4
click at [341, 91] on div "No Crew [GEOGRAPHIC_DATA] ([GEOGRAPHIC_DATA] National)" at bounding box center [321, 96] width 500 height 10
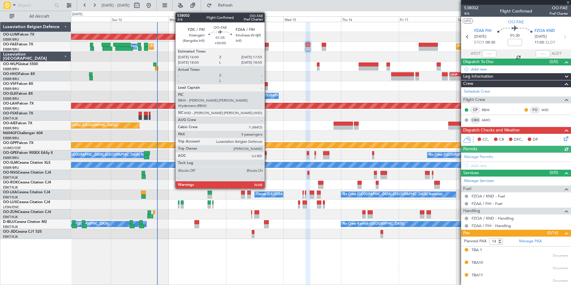
click at [267, 49] on div at bounding box center [266, 49] width 5 height 4
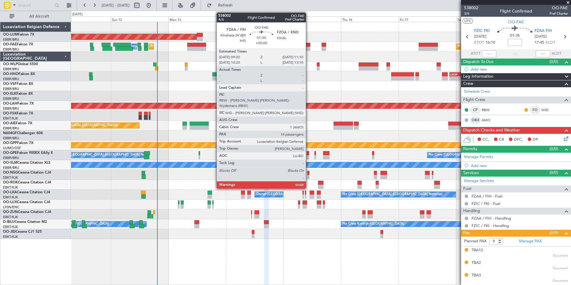
click at [309, 48] on div at bounding box center [308, 49] width 4 height 4
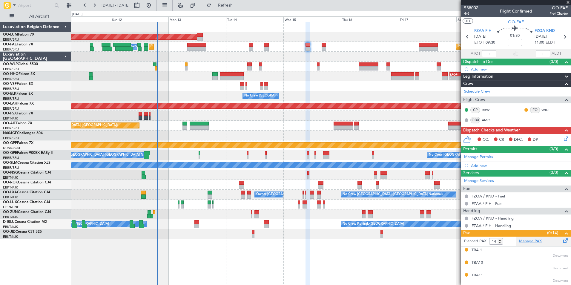
click at [534, 243] on link "Manage PAX" at bounding box center [530, 241] width 23 height 6
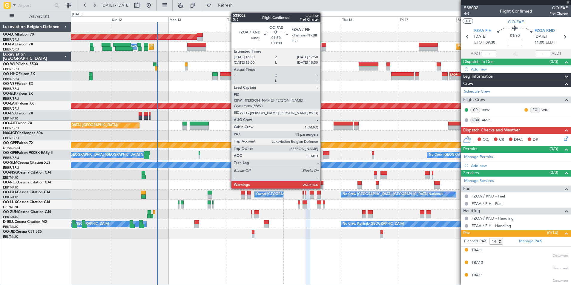
click at [323, 46] on div at bounding box center [324, 45] width 4 height 4
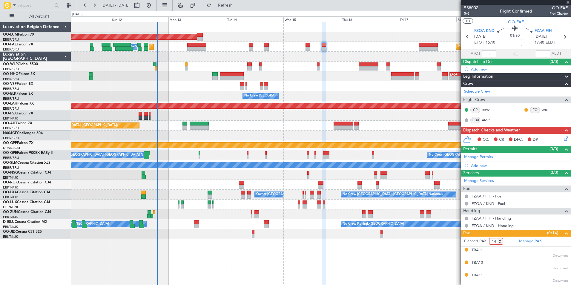
type input "14"
click at [501, 241] on input "14" at bounding box center [496, 241] width 14 height 7
click at [353, 96] on div "No Crew [GEOGRAPHIC_DATA] ([GEOGRAPHIC_DATA] National)" at bounding box center [321, 96] width 500 height 10
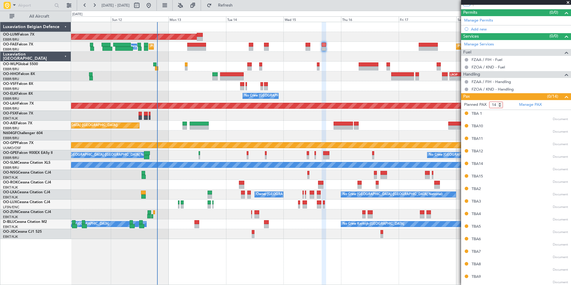
scroll to position [137, 0]
click at [347, 59] on div at bounding box center [321, 57] width 500 height 10
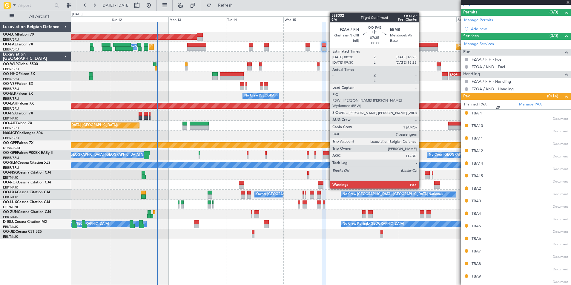
click at [422, 48] on div at bounding box center [428, 49] width 19 height 4
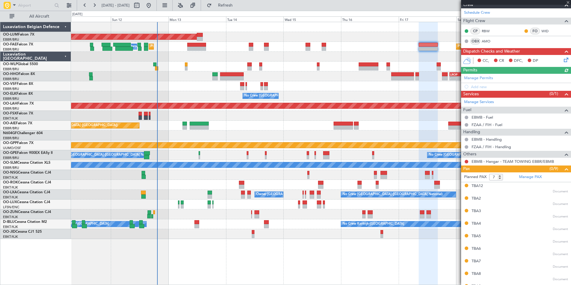
scroll to position [90, 0]
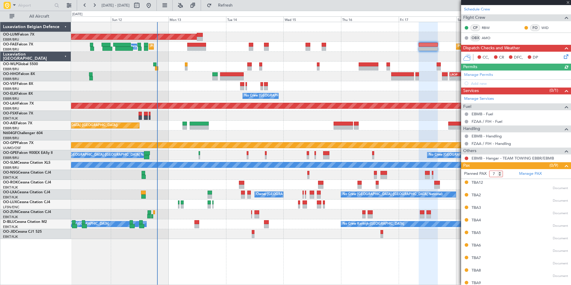
click at [496, 172] on input "7" at bounding box center [496, 174] width 14 height 7
drag, startPoint x: 496, startPoint y: 172, endPoint x: 485, endPoint y: 172, distance: 10.8
click at [485, 172] on form "Planned PAX 7" at bounding box center [488, 174] width 55 height 10
type input "9"
click at [387, 94] on div "No Crew [GEOGRAPHIC_DATA] ([GEOGRAPHIC_DATA] National)" at bounding box center [321, 96] width 500 height 10
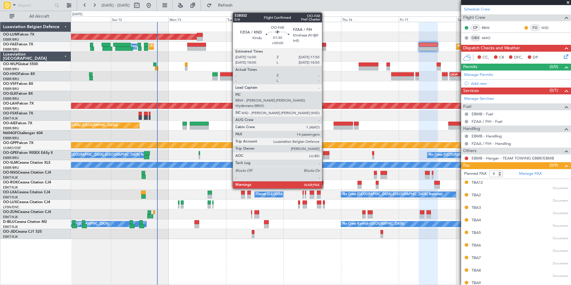
click at [325, 48] on div at bounding box center [324, 49] width 4 height 4
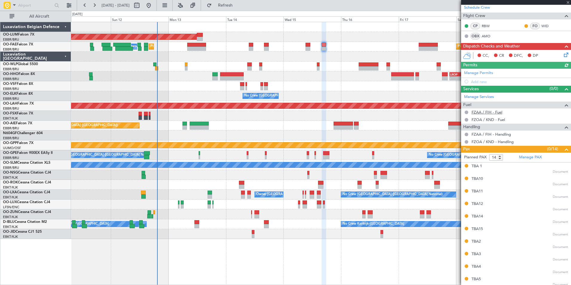
scroll to position [137, 0]
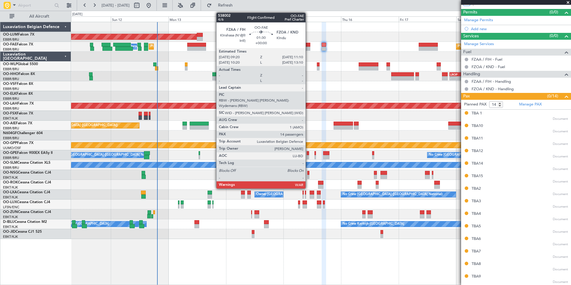
click at [308, 44] on div at bounding box center [308, 45] width 4 height 4
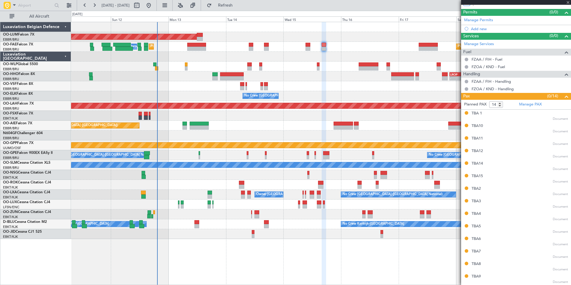
scroll to position [0, 0]
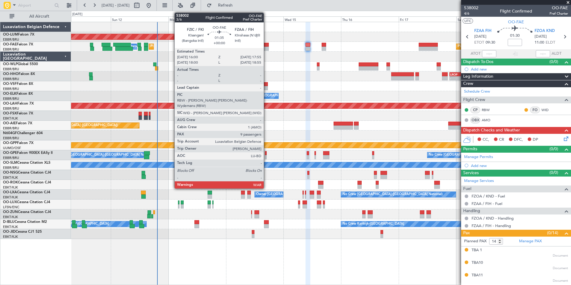
click at [267, 48] on div at bounding box center [266, 49] width 5 height 4
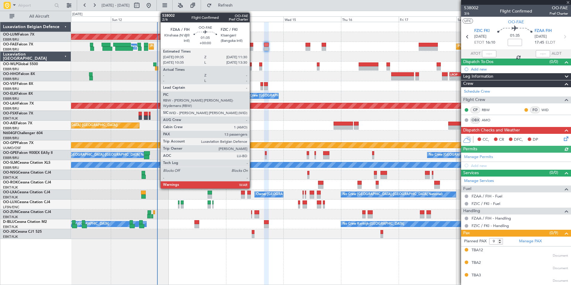
click at [252, 46] on div at bounding box center [251, 45] width 5 height 4
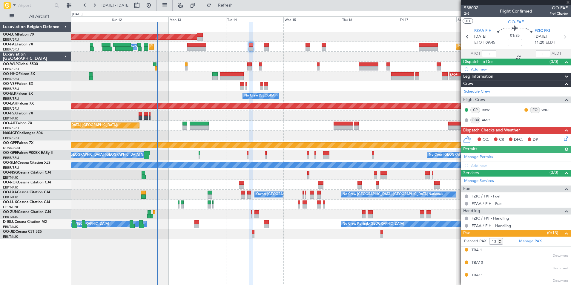
click at [208, 45] on div "Planned Maint Melsbroek Air Base Owner Melsbroek Air Base Planned Maint Brussel…" at bounding box center [321, 47] width 500 height 10
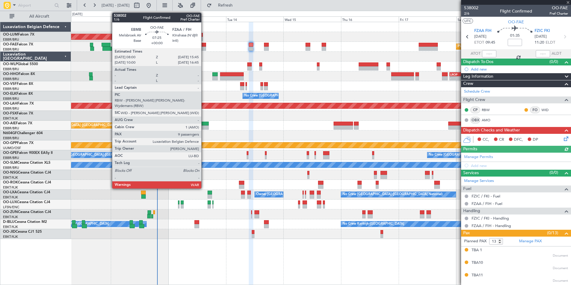
click at [204, 46] on div at bounding box center [196, 45] width 19 height 4
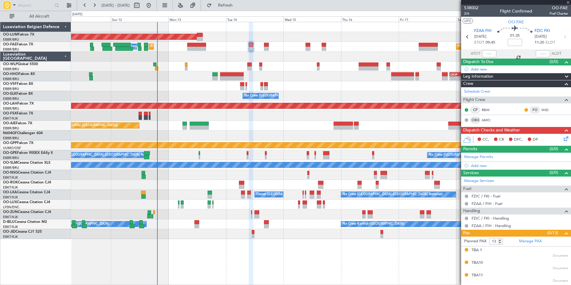
type input "9"
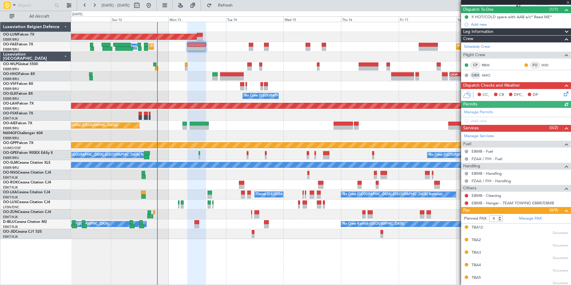
scroll to position [104, 0]
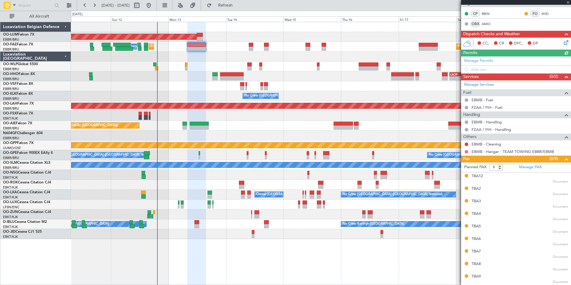
click at [466, 151] on button at bounding box center [467, 152] width 4 height 4
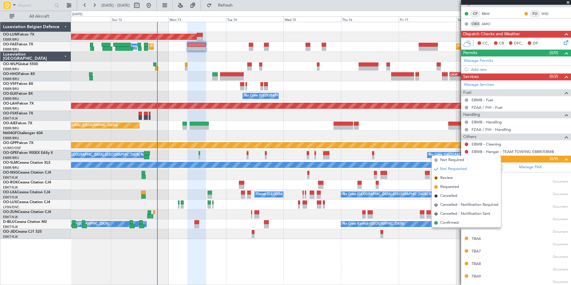
click at [460, 159] on span "Not Required" at bounding box center [452, 160] width 24 height 6
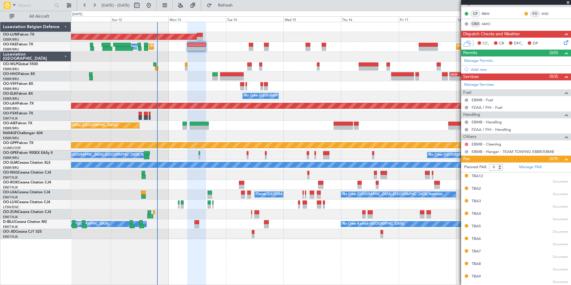
click at [466, 145] on button at bounding box center [467, 145] width 4 height 4
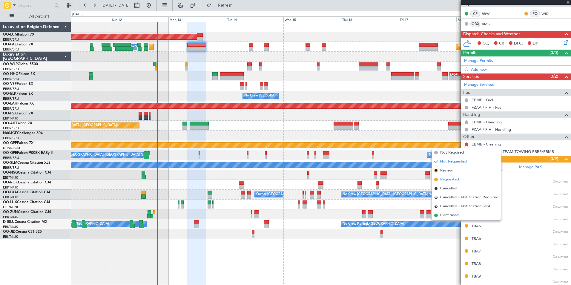
click at [453, 180] on span "Requested" at bounding box center [449, 180] width 19 height 6
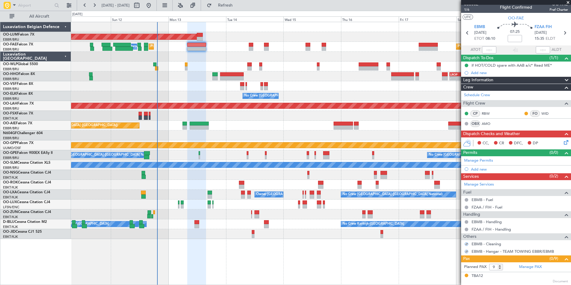
scroll to position [0, 0]
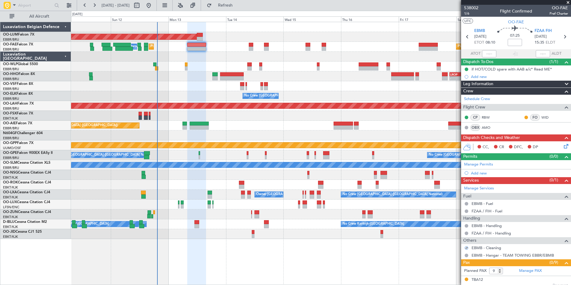
click at [563, 147] on icon at bounding box center [565, 145] width 5 height 5
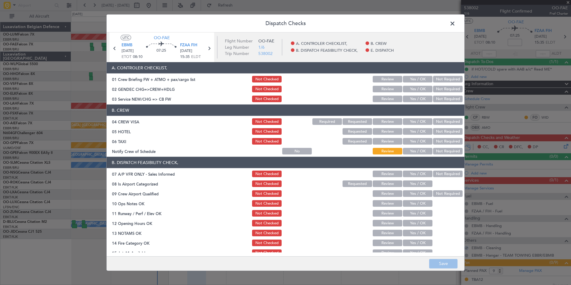
click at [419, 97] on button "Yes / OK" at bounding box center [418, 99] width 30 height 7
drag, startPoint x: 417, startPoint y: 78, endPoint x: 432, endPoint y: 87, distance: 17.7
click at [417, 78] on button "Yes / OK" at bounding box center [418, 79] width 30 height 7
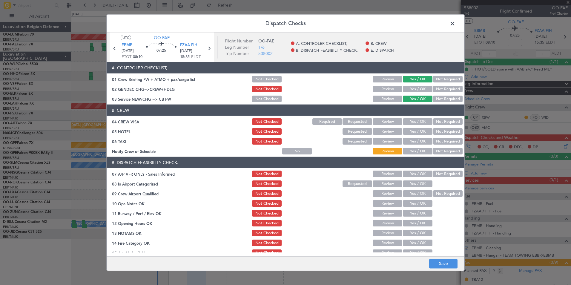
click at [440, 88] on button "Not Required" at bounding box center [448, 89] width 30 height 7
click at [440, 125] on div "Not Required" at bounding box center [447, 121] width 30 height 8
click at [441, 131] on button "Not Required" at bounding box center [448, 131] width 30 height 7
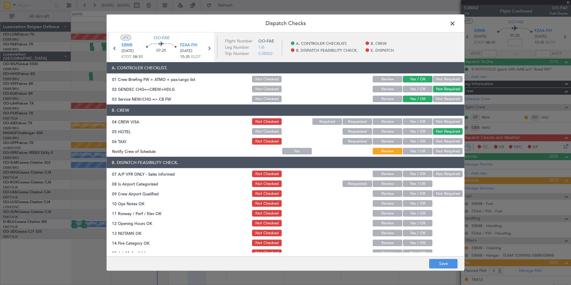
click at [441, 122] on button "Not Required" at bounding box center [448, 121] width 30 height 7
click at [443, 141] on button "Not Required" at bounding box center [448, 141] width 30 height 7
click at [442, 149] on button "Not Required" at bounding box center [448, 151] width 30 height 7
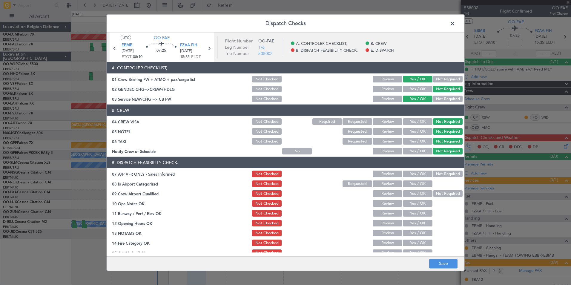
click at [438, 173] on button "Not Required" at bounding box center [448, 174] width 30 height 7
drag, startPoint x: 415, startPoint y: 184, endPoint x: 433, endPoint y: 193, distance: 20.6
click at [416, 186] on button "Yes / OK" at bounding box center [418, 183] width 30 height 7
click at [434, 193] on button "Not Required" at bounding box center [448, 193] width 30 height 7
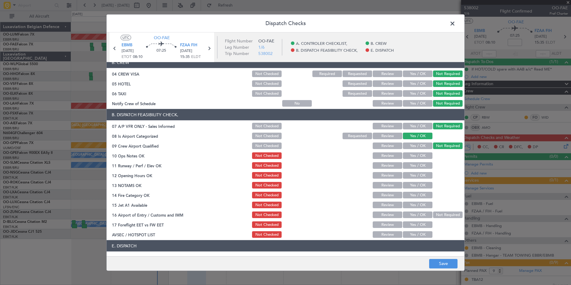
scroll to position [88, 0]
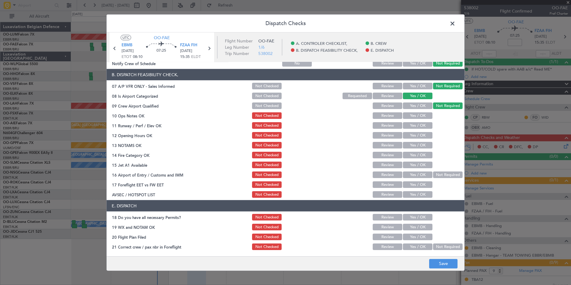
click at [419, 119] on div "Yes / OK" at bounding box center [417, 115] width 30 height 8
click at [417, 123] on button "Yes / OK" at bounding box center [418, 125] width 30 height 7
click at [420, 119] on button "Yes / OK" at bounding box center [418, 115] width 30 height 7
click at [420, 143] on button "Yes / OK" at bounding box center [418, 145] width 30 height 7
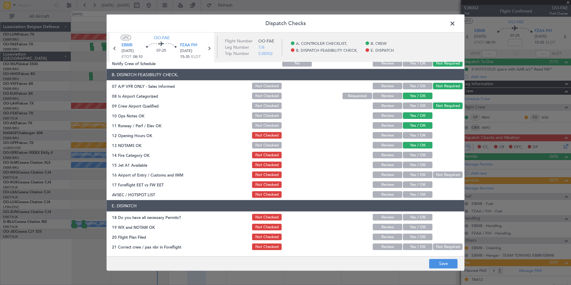
click at [420, 132] on button "Yes / OK" at bounding box center [418, 135] width 30 height 7
click at [420, 157] on button "Yes / OK" at bounding box center [418, 155] width 30 height 7
click at [419, 167] on button "Yes / OK" at bounding box center [418, 165] width 30 height 7
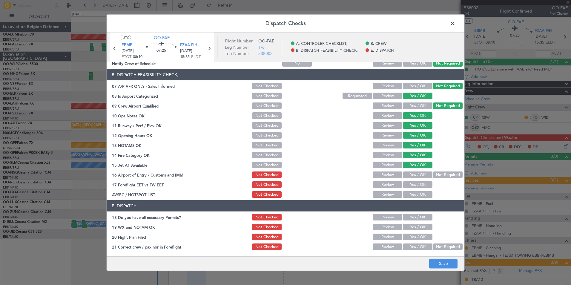
click at [418, 178] on div "Yes / OK" at bounding box center [417, 175] width 30 height 8
click at [417, 177] on button "Yes / OK" at bounding box center [418, 175] width 30 height 7
click at [416, 181] on div "Yes / OK" at bounding box center [417, 184] width 30 height 8
click at [416, 185] on button "Yes / OK" at bounding box center [418, 184] width 30 height 7
click at [414, 193] on button "Yes / OK" at bounding box center [418, 194] width 30 height 7
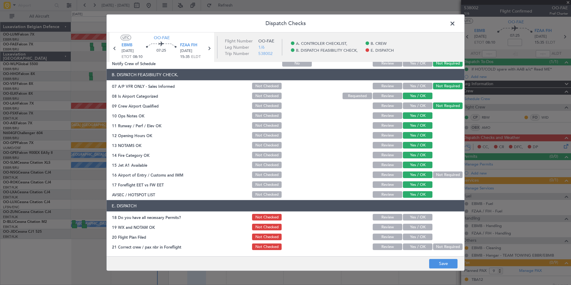
click at [415, 216] on button "Yes / OK" at bounding box center [418, 217] width 30 height 7
click at [413, 227] on button "Yes / OK" at bounding box center [418, 227] width 30 height 7
click at [411, 235] on button "Yes / OK" at bounding box center [418, 237] width 30 height 7
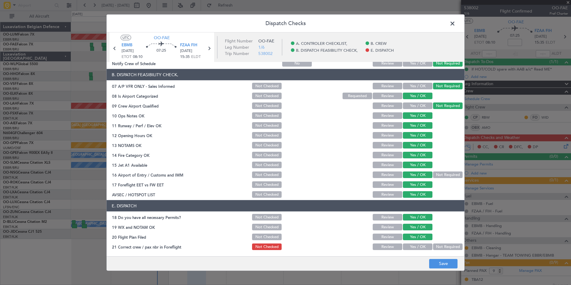
click at [411, 245] on button "Yes / OK" at bounding box center [418, 247] width 30 height 7
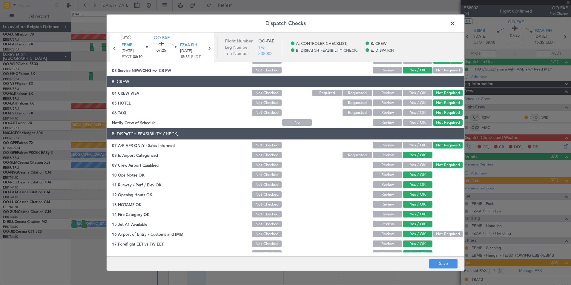
scroll to position [0, 0]
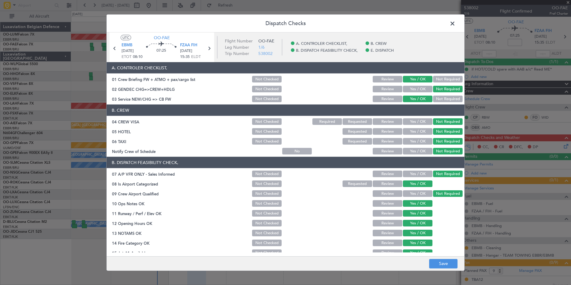
click at [270, 78] on button "Not Checked" at bounding box center [267, 79] width 30 height 7
click at [451, 272] on div "Dispatch Checks UTC OO-FAE EBMB 13/10/2025 ETOT 08:10 07:25 FZAA FIH 13/10/2025…" at bounding box center [285, 142] width 571 height 285
click at [446, 264] on button "Save" at bounding box center [443, 264] width 28 height 10
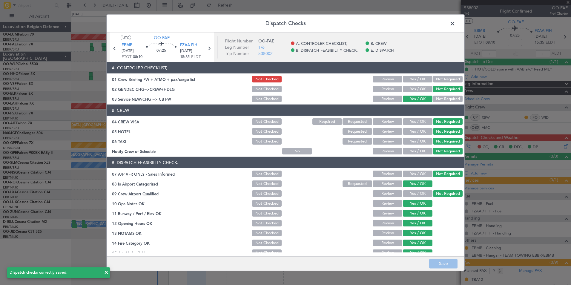
click at [456, 23] on span at bounding box center [456, 25] width 0 height 12
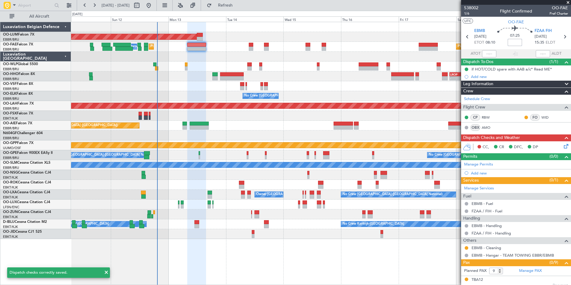
click at [516, 42] on input at bounding box center [515, 42] width 14 height 7
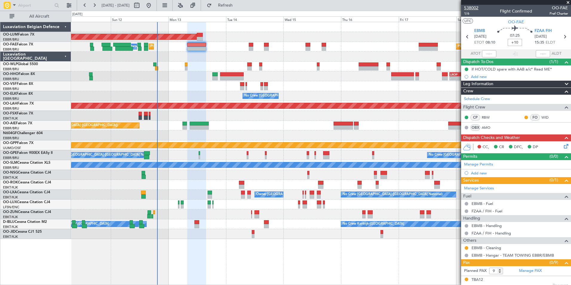
type input "+00:10"
click at [466, 13] on span "1/6" at bounding box center [471, 13] width 14 height 5
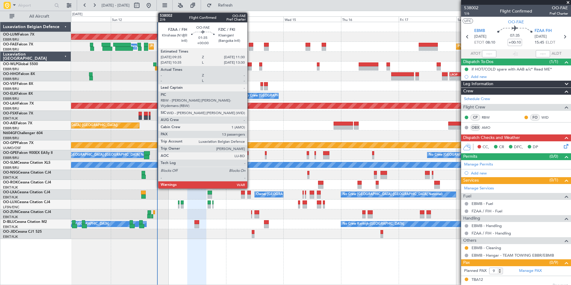
click at [250, 48] on div at bounding box center [251, 49] width 5 height 4
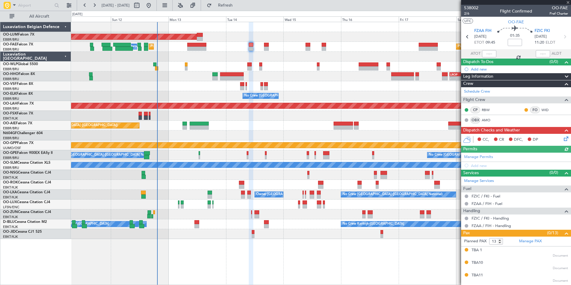
click at [563, 140] on icon at bounding box center [565, 137] width 5 height 5
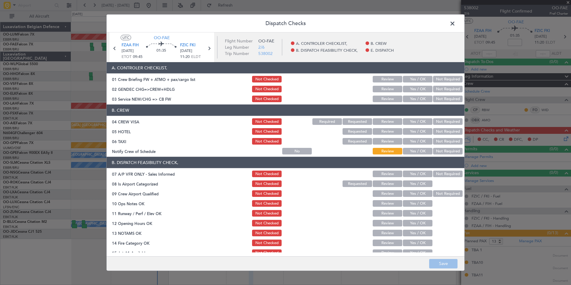
click at [442, 89] on button "Not Required" at bounding box center [448, 89] width 30 height 7
click at [423, 96] on button "Yes / OK" at bounding box center [418, 99] width 30 height 7
click at [440, 265] on button "Save" at bounding box center [443, 264] width 28 height 10
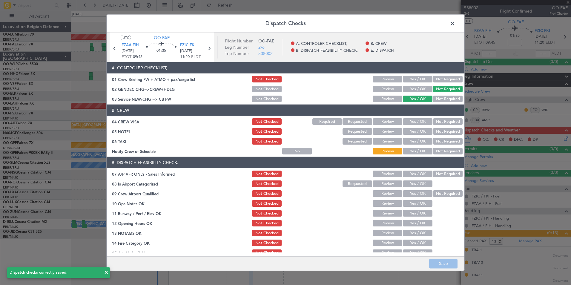
click at [414, 79] on button "Yes / OK" at bounding box center [418, 79] width 30 height 7
click at [442, 262] on button "Save" at bounding box center [443, 264] width 28 height 10
click at [455, 19] on header "Dispatch Checks" at bounding box center [286, 24] width 358 height 18
click at [456, 23] on span at bounding box center [456, 25] width 0 height 12
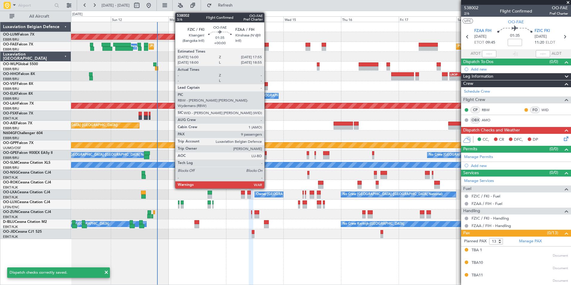
click at [267, 46] on div at bounding box center [266, 45] width 5 height 4
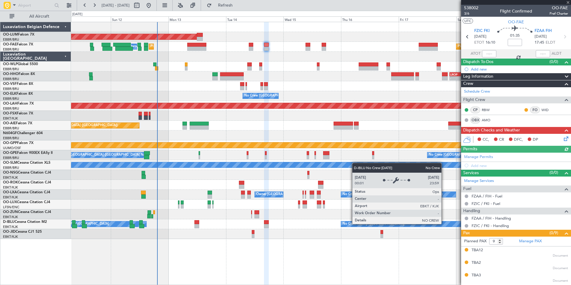
click at [563, 138] on icon at bounding box center [565, 137] width 5 height 5
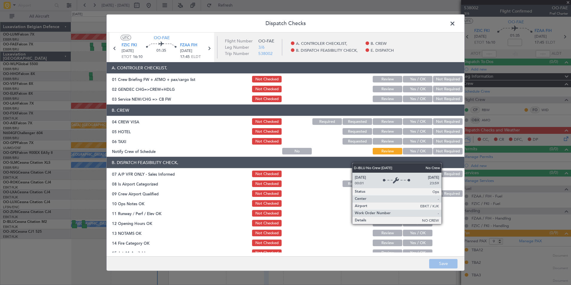
click at [416, 75] on div "Yes / OK" at bounding box center [417, 79] width 30 height 8
click at [415, 80] on button "Yes / OK" at bounding box center [418, 79] width 30 height 7
click at [448, 90] on button "Not Required" at bounding box center [448, 89] width 30 height 7
click at [415, 98] on button "Yes / OK" at bounding box center [418, 99] width 30 height 7
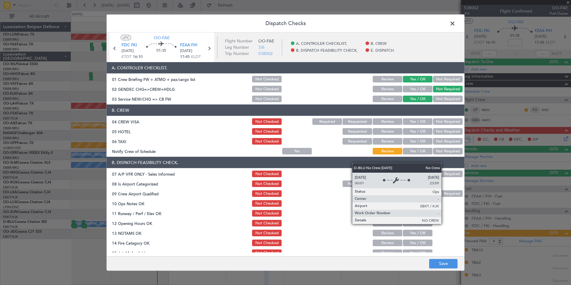
click at [446, 275] on div "Dispatch Checks UTC OO-FAE FZIC FKI 14/10/2025 ETOT 16:10 01:35 FZAA FIH 14/10/…" at bounding box center [285, 142] width 571 height 285
click at [448, 257] on footer "Save" at bounding box center [286, 263] width 358 height 14
click at [440, 265] on button "Save" at bounding box center [443, 264] width 28 height 10
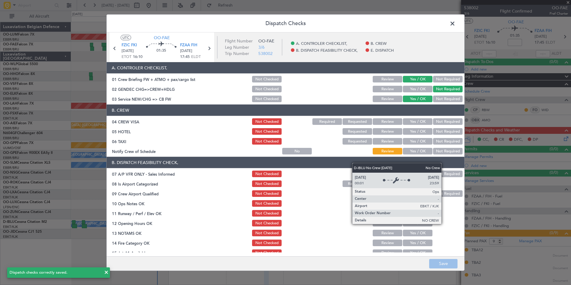
click at [456, 25] on span at bounding box center [456, 25] width 0 height 12
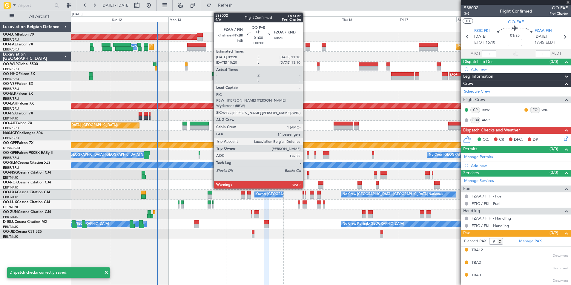
click at [306, 45] on div at bounding box center [308, 45] width 4 height 4
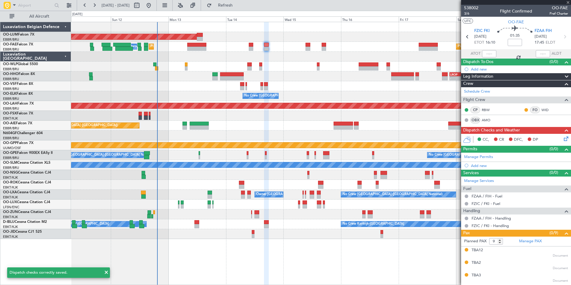
type input "14"
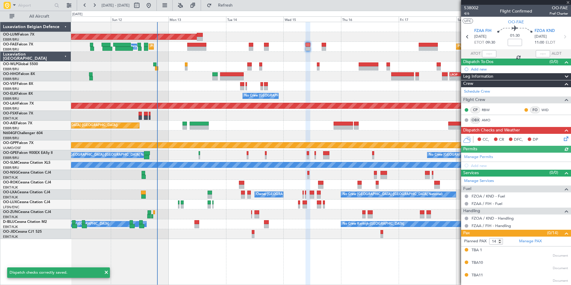
click at [563, 136] on icon at bounding box center [565, 137] width 5 height 5
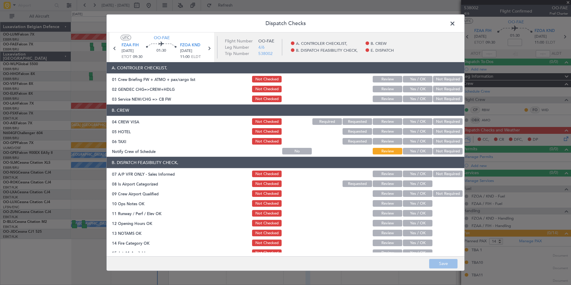
click at [417, 80] on button "Yes / OK" at bounding box center [418, 79] width 30 height 7
click at [442, 91] on button "Not Required" at bounding box center [448, 89] width 30 height 7
click at [419, 98] on button "Yes / OK" at bounding box center [418, 99] width 30 height 7
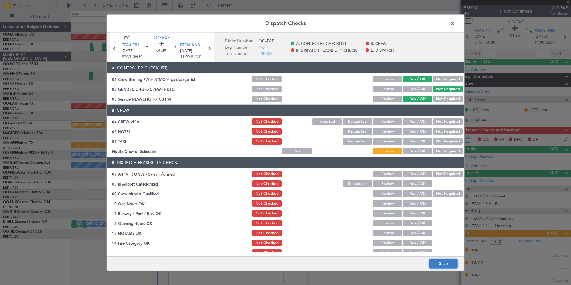
click at [441, 261] on button "Save" at bounding box center [443, 264] width 28 height 10
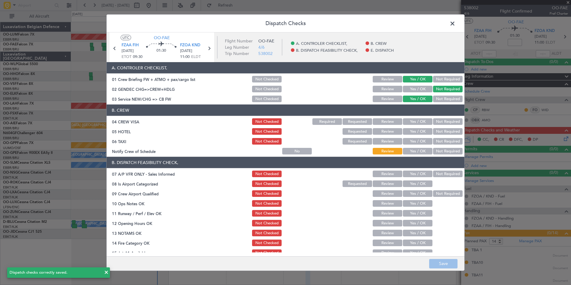
click at [456, 21] on span at bounding box center [456, 25] width 0 height 12
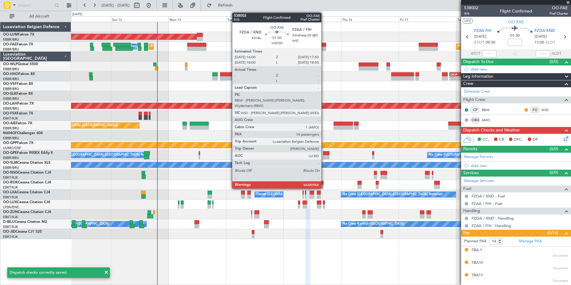
click at [324, 46] on div at bounding box center [324, 45] width 4 height 4
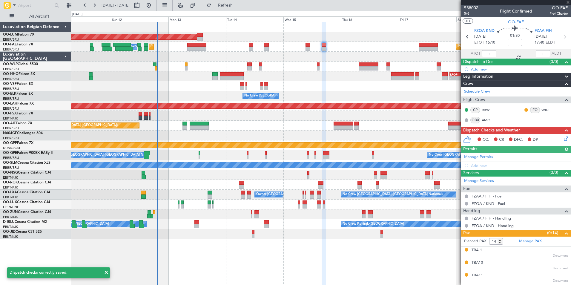
click at [558, 137] on div "CC, CR DFC, DP" at bounding box center [519, 139] width 88 height 9
click at [563, 138] on icon at bounding box center [565, 137] width 5 height 5
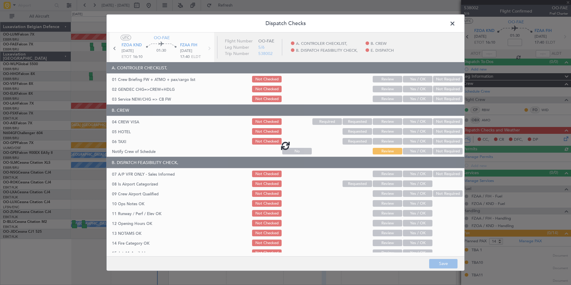
drag, startPoint x: 406, startPoint y: 76, endPoint x: 420, endPoint y: 83, distance: 15.2
click at [407, 76] on div at bounding box center [286, 146] width 358 height 226
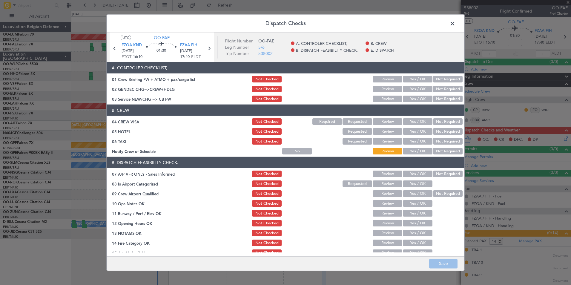
click at [424, 80] on button "Yes / OK" at bounding box center [418, 79] width 30 height 7
click at [442, 89] on button "Not Required" at bounding box center [448, 89] width 30 height 7
click at [421, 100] on button "Yes / OK" at bounding box center [418, 99] width 30 height 7
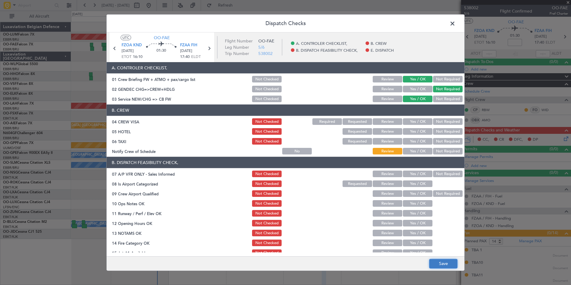
click at [440, 266] on button "Save" at bounding box center [443, 264] width 28 height 10
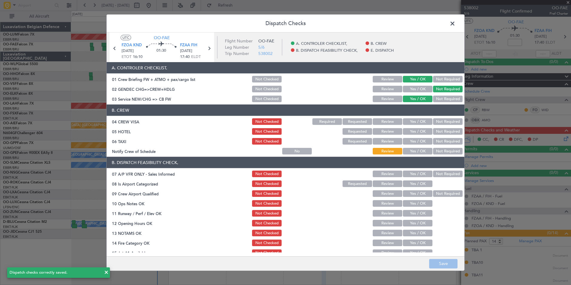
click at [456, 25] on span at bounding box center [456, 25] width 0 height 12
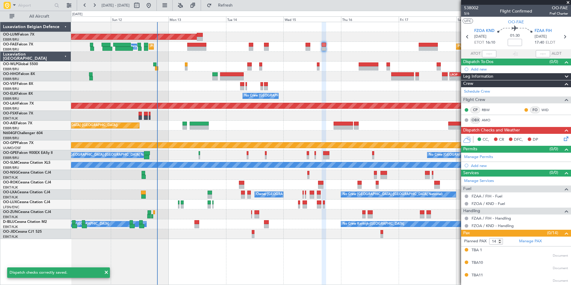
click at [327, 54] on div at bounding box center [321, 57] width 500 height 10
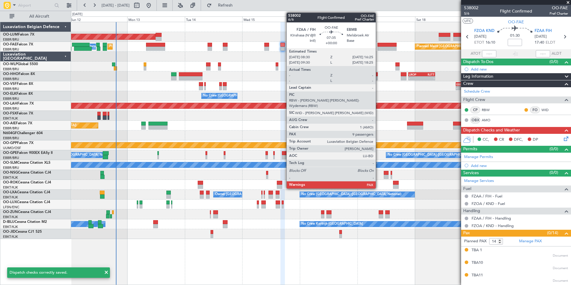
click at [379, 48] on div at bounding box center [387, 49] width 19 height 4
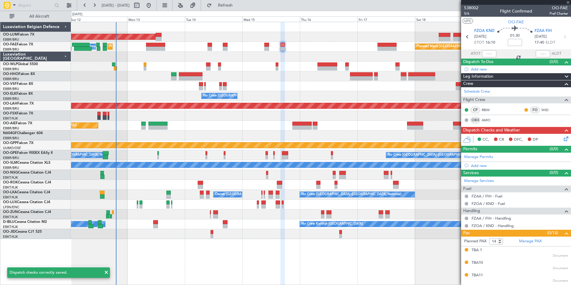
type input "9"
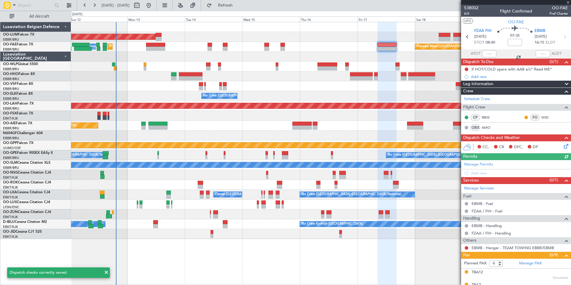
click at [563, 143] on icon at bounding box center [565, 145] width 5 height 5
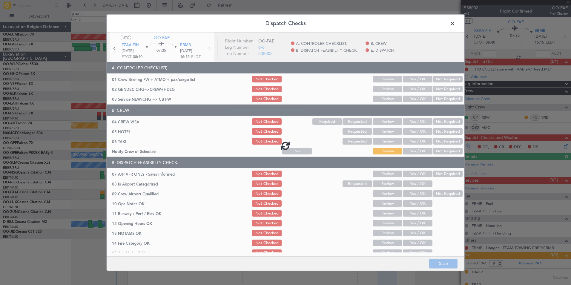
click at [412, 79] on div at bounding box center [286, 146] width 358 height 226
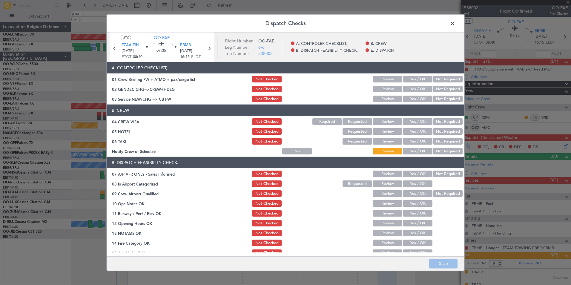
click at [408, 79] on button "Yes / OK" at bounding box center [418, 79] width 30 height 7
drag, startPoint x: 444, startPoint y: 86, endPoint x: 423, endPoint y: 95, distance: 23.2
click at [444, 87] on button "Not Required" at bounding box center [448, 89] width 30 height 7
click at [413, 100] on button "Yes / OK" at bounding box center [418, 99] width 30 height 7
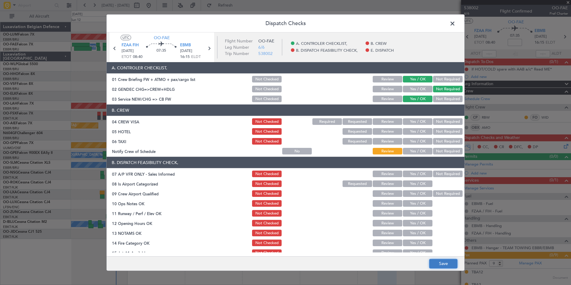
click at [446, 259] on button "Save" at bounding box center [443, 264] width 28 height 10
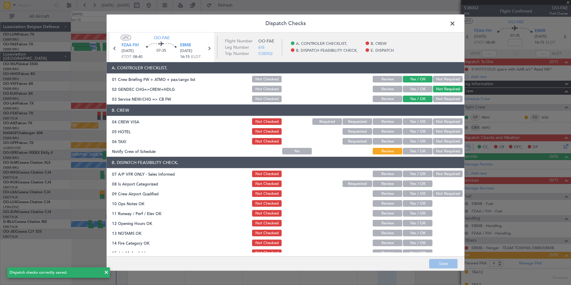
click at [456, 20] on span at bounding box center [456, 25] width 0 height 12
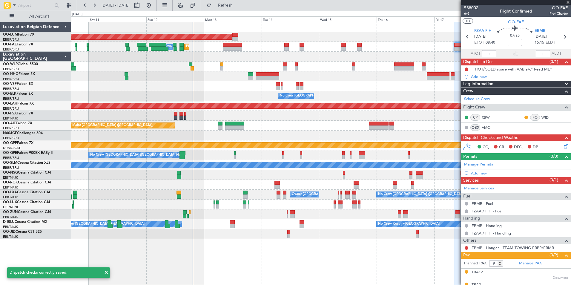
click at [322, 63] on div at bounding box center [321, 67] width 500 height 10
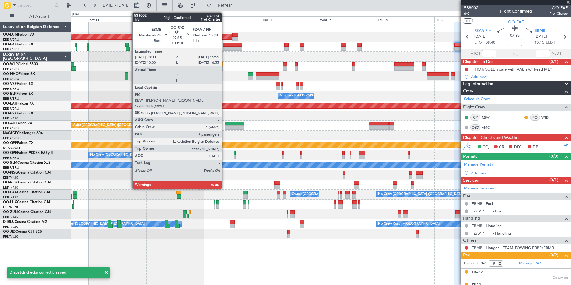
click at [224, 45] on div at bounding box center [232, 45] width 19 height 4
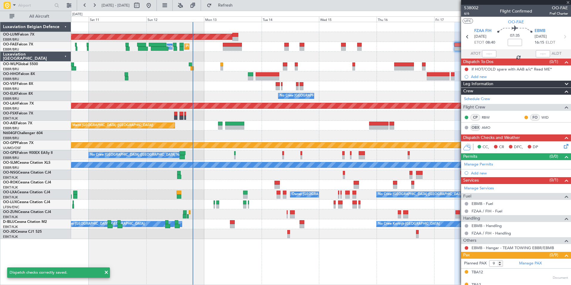
type input "+00:10"
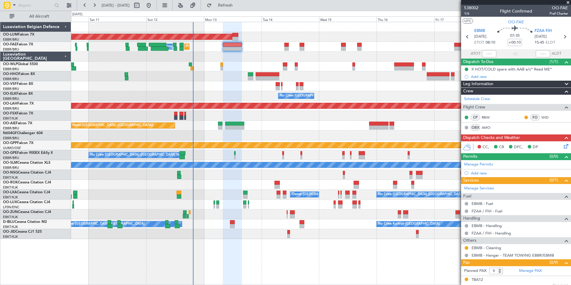
click at [202, 77] on div "Planned Maint Geneva (Cointrin)" at bounding box center [321, 76] width 500 height 10
drag, startPoint x: 546, startPoint y: 6, endPoint x: 564, endPoint y: 8, distance: 17.5
click at [564, 8] on span "OO-FAE" at bounding box center [559, 8] width 19 height 6
drag, startPoint x: 564, startPoint y: 8, endPoint x: 495, endPoint y: 26, distance: 71.1
click at [495, 26] on div "07:35 +00:10" at bounding box center [514, 37] width 39 height 22
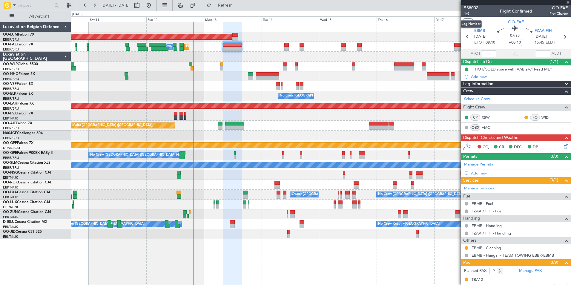
click at [467, 13] on span "1/6" at bounding box center [471, 13] width 14 height 5
click at [468, 8] on span "538002" at bounding box center [471, 8] width 14 height 6
click at [238, 5] on span "Refresh" at bounding box center [225, 5] width 25 height 4
click at [469, 16] on span "1/6" at bounding box center [471, 13] width 14 height 5
click at [566, 144] on div "CC, CR DFC, DP" at bounding box center [516, 147] width 110 height 12
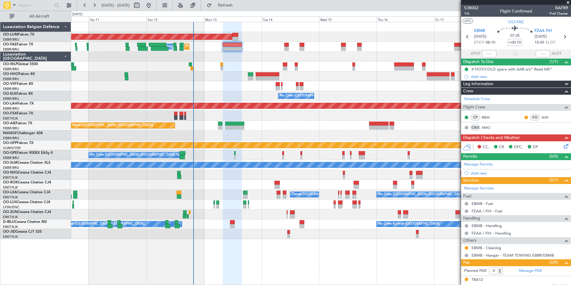
click at [563, 147] on icon at bounding box center [565, 145] width 5 height 5
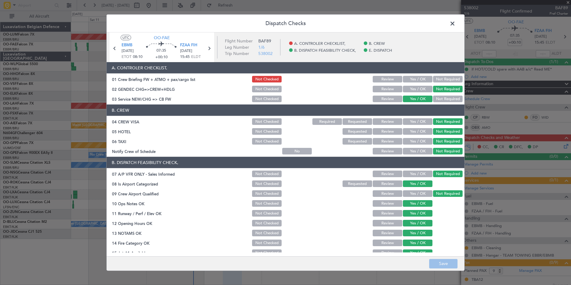
click at [410, 77] on button "Yes / OK" at bounding box center [418, 79] width 30 height 7
click at [442, 267] on button "Save" at bounding box center [443, 264] width 28 height 10
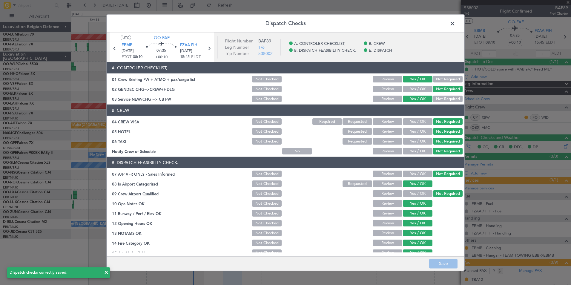
click at [451, 28] on div "Dispatch Checks UTC OO-FAE EBMB 13/10/2025 ETOT 08:10 07:35 +00:10 FZAA FIH 13/…" at bounding box center [285, 142] width 359 height 257
click at [456, 27] on span at bounding box center [456, 25] width 0 height 12
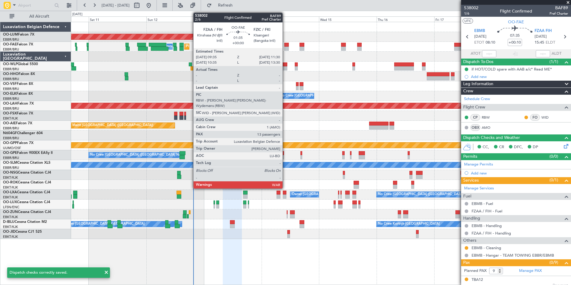
click at [285, 45] on div at bounding box center [286, 45] width 5 height 4
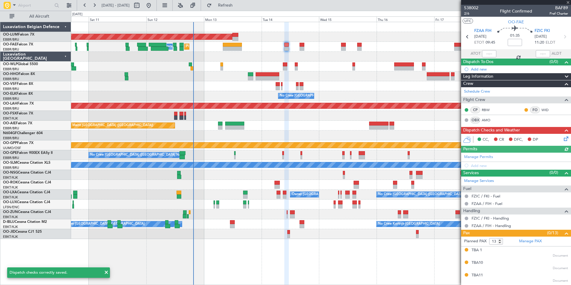
click at [563, 137] on icon at bounding box center [565, 137] width 5 height 5
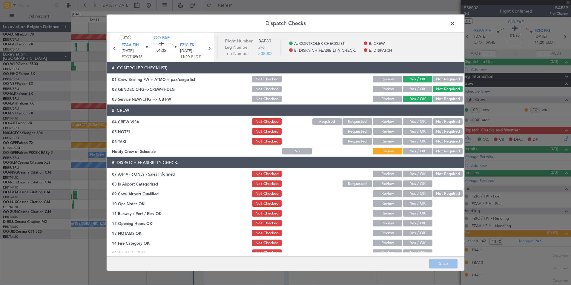
click at [456, 21] on span at bounding box center [456, 25] width 0 height 12
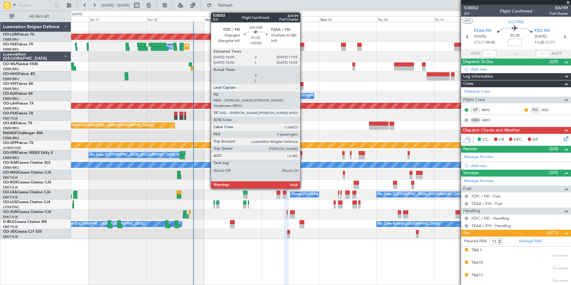
click at [303, 46] on div at bounding box center [302, 45] width 5 height 4
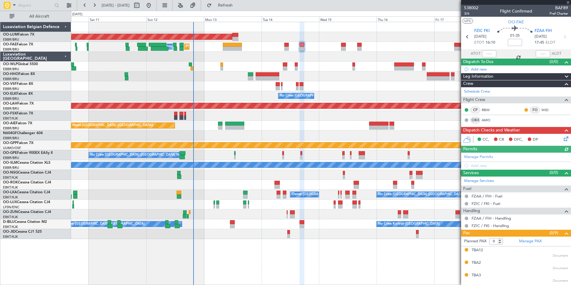
click at [563, 138] on icon at bounding box center [565, 137] width 5 height 5
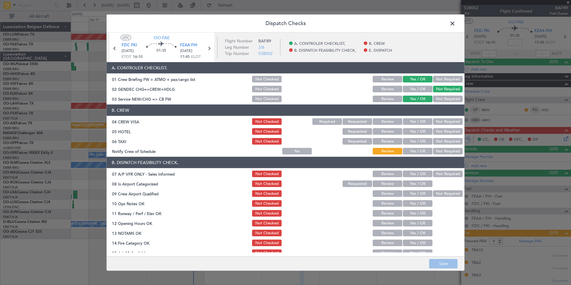
click at [456, 24] on span at bounding box center [456, 25] width 0 height 12
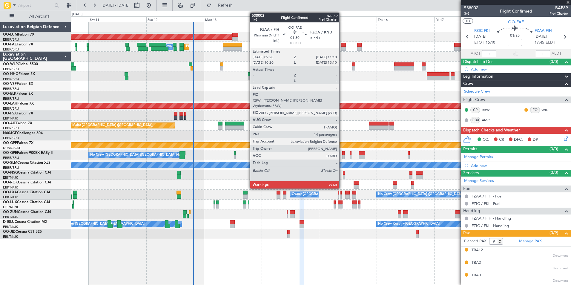
click at [342, 46] on div at bounding box center [343, 45] width 4 height 4
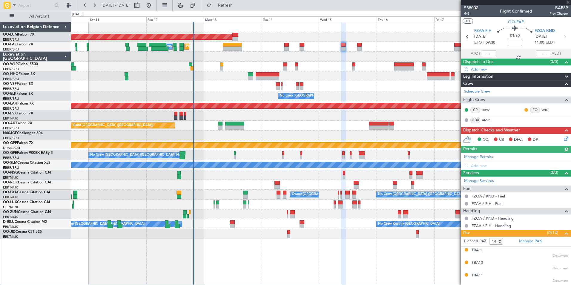
click at [563, 140] on icon at bounding box center [565, 137] width 5 height 5
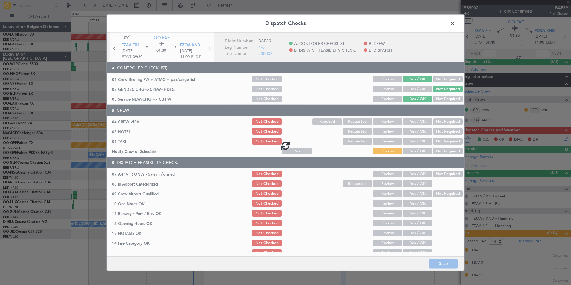
click at [456, 21] on span at bounding box center [456, 25] width 0 height 12
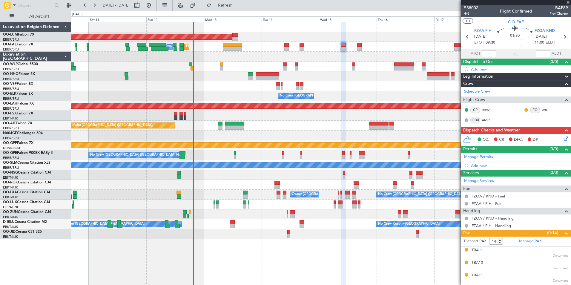
click at [358, 51] on div "Planned Maint Brussels (Brussels National) Planned Maint Melsbroek Air Base Own…" at bounding box center [321, 47] width 500 height 10
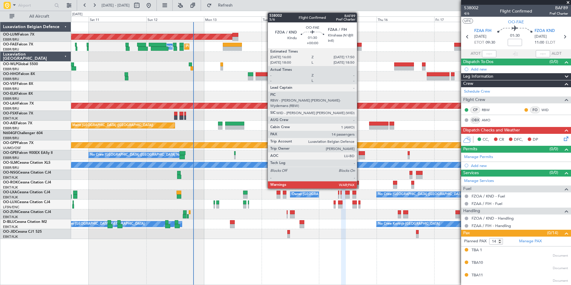
click at [360, 46] on div at bounding box center [359, 45] width 4 height 4
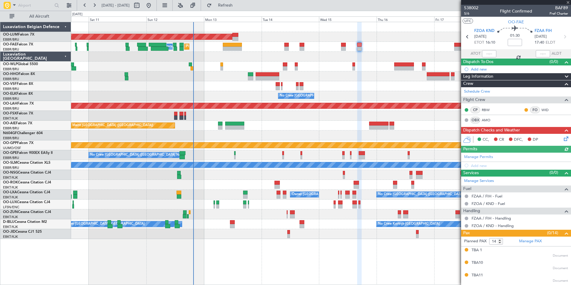
click at [563, 140] on icon at bounding box center [565, 137] width 5 height 5
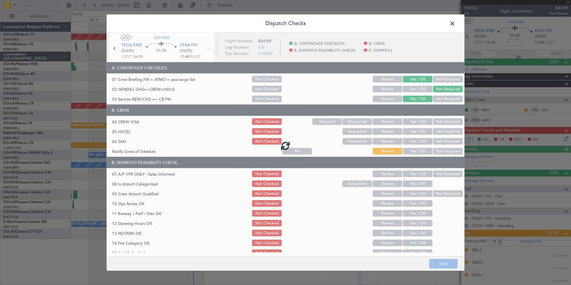
click at [456, 27] on span at bounding box center [456, 25] width 0 height 12
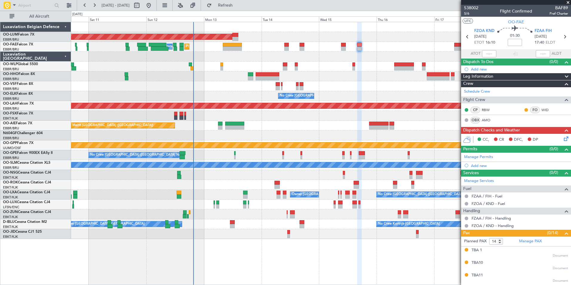
click at [396, 47] on div "Planned Maint Brussels (Brussels National) Planned Maint Melsbroek Air Base Own…" at bounding box center [321, 47] width 500 height 10
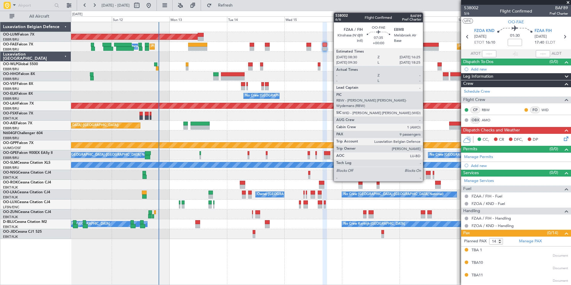
click at [426, 46] on div at bounding box center [429, 45] width 19 height 4
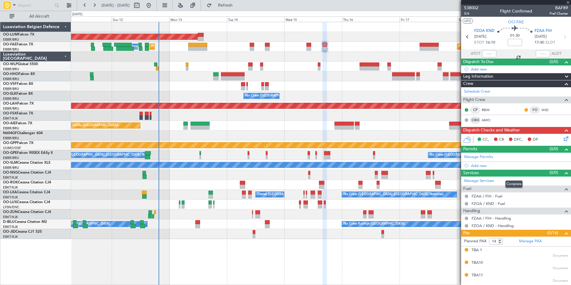
type input "9"
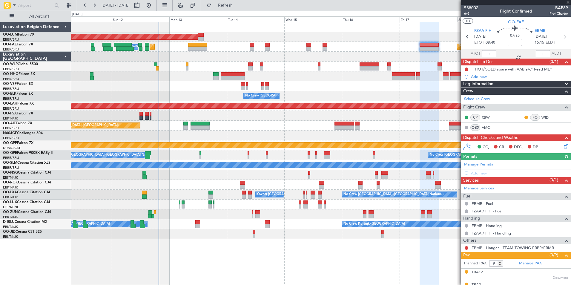
click at [563, 146] on icon at bounding box center [565, 145] width 5 height 5
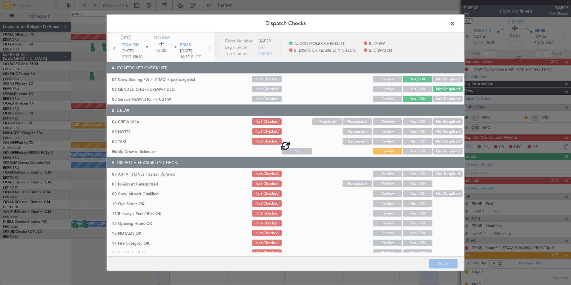
click at [456, 24] on span at bounding box center [456, 25] width 0 height 12
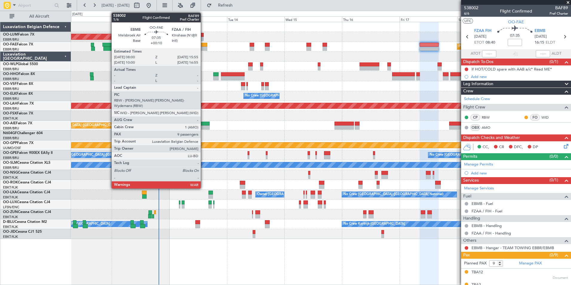
click at [203, 48] on div at bounding box center [197, 49] width 19 height 4
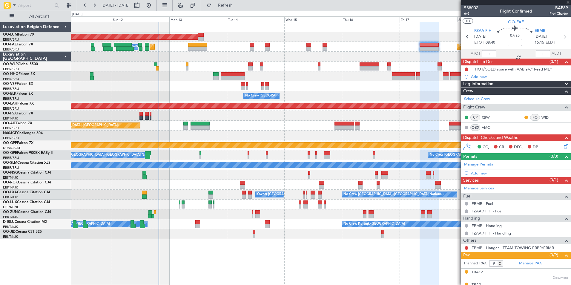
type input "+00:10"
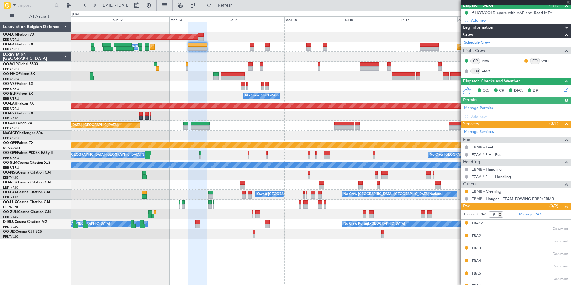
scroll to position [104, 0]
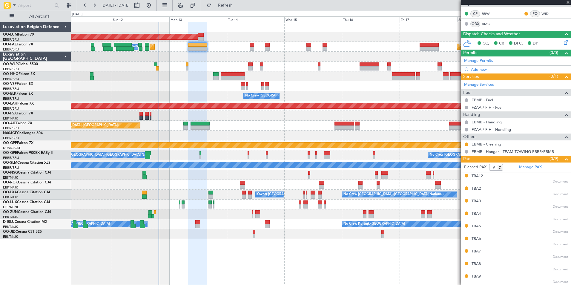
click at [236, 87] on div at bounding box center [321, 86] width 500 height 10
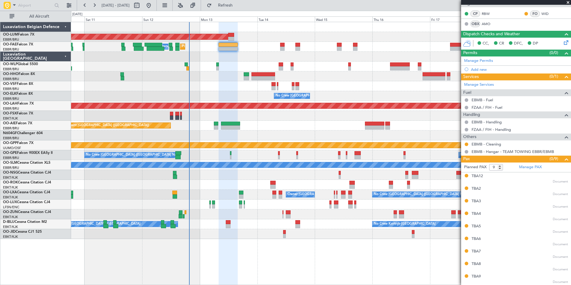
click at [248, 146] on div "AOG Maint Sibiu Planned Maint Brussels (Brussels National) Planned Maint Melsbr…" at bounding box center [321, 130] width 500 height 217
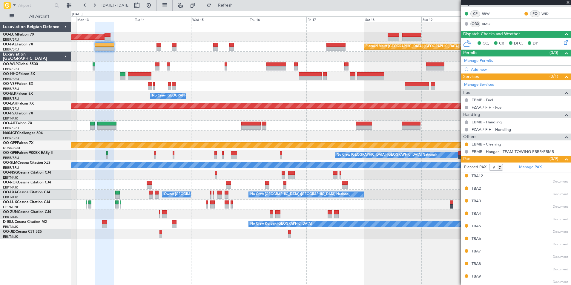
click at [215, 131] on div at bounding box center [321, 136] width 500 height 10
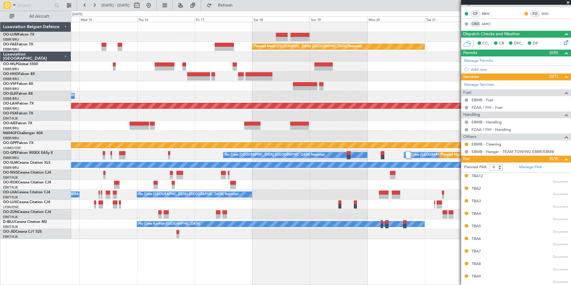
click at [214, 120] on div at bounding box center [321, 116] width 500 height 10
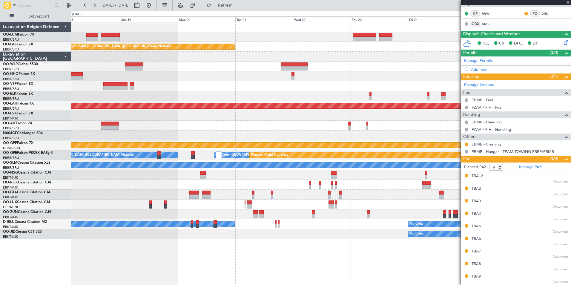
click at [196, 123] on div at bounding box center [321, 126] width 500 height 10
click at [337, 122] on div at bounding box center [321, 126] width 500 height 10
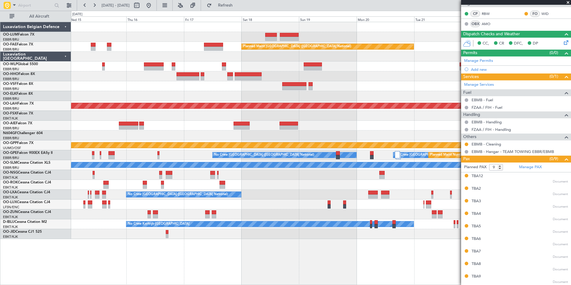
click at [198, 121] on div "AOG Maint Sibiu Planned Maint Brussels (Brussels National) No Crew Brussels (Br…" at bounding box center [321, 130] width 500 height 217
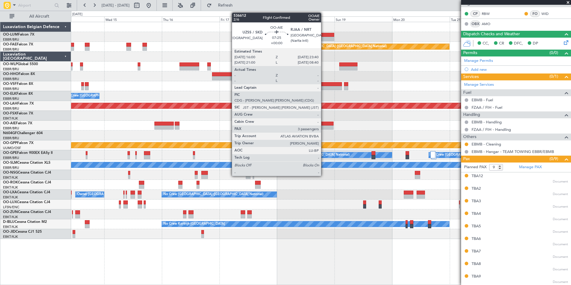
click at [324, 124] on div at bounding box center [324, 124] width 19 height 4
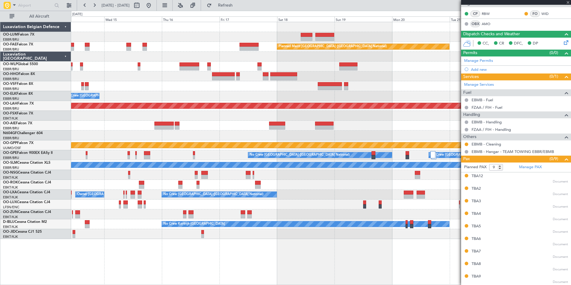
type input "3"
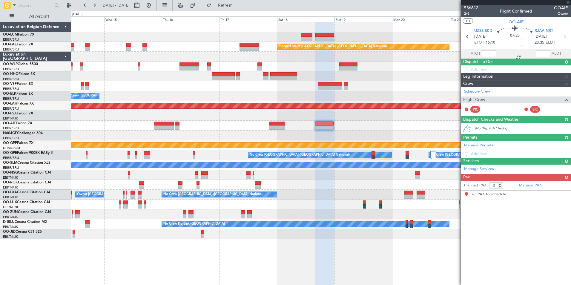
scroll to position [0, 0]
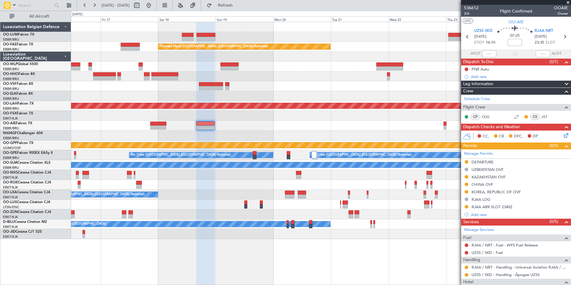
click at [243, 127] on div "Owner Melsbroek Air Base Planned Maint Kortrijk-Wevelgem Planned Maint Brussels…" at bounding box center [321, 130] width 500 height 217
click at [273, 131] on div "Owner Melsbroek Air Base Planned Maint Kortrijk-Wevelgem Planned Maint Brussels…" at bounding box center [321, 130] width 500 height 217
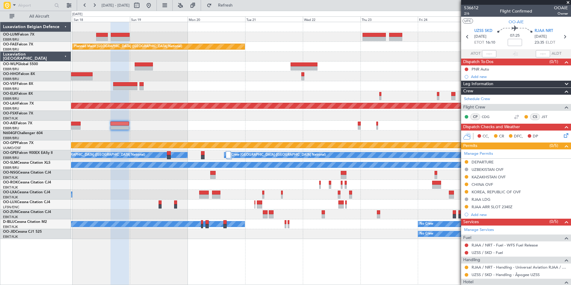
click at [322, 131] on div "Owner Melsbroek Air Base Planned Maint Kortrijk-Wevelgem Planned Maint Brussels…" at bounding box center [321, 130] width 500 height 217
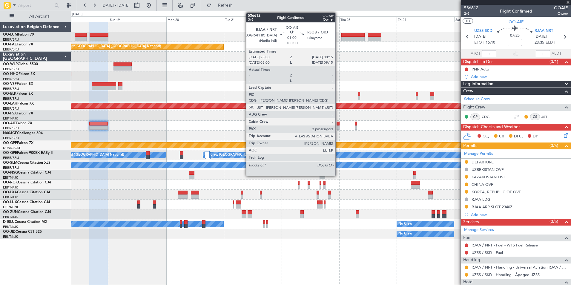
click at [338, 126] on div at bounding box center [338, 127] width 3 height 4
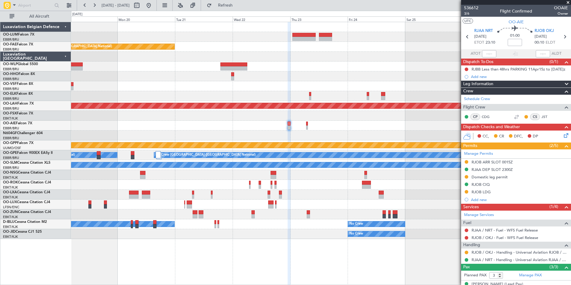
click at [300, 122] on div at bounding box center [321, 126] width 500 height 10
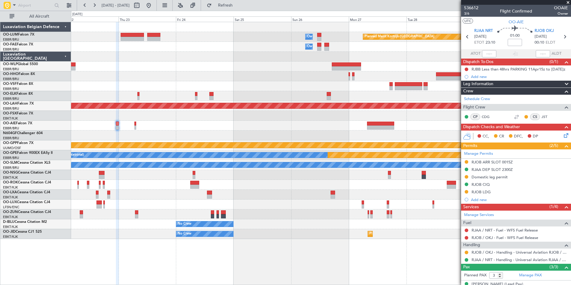
click at [230, 136] on div "Owner Melsbroek Air Base Planned Maint Kortrijk-Wevelgem Owner Melsbroek Air Ba…" at bounding box center [321, 130] width 500 height 217
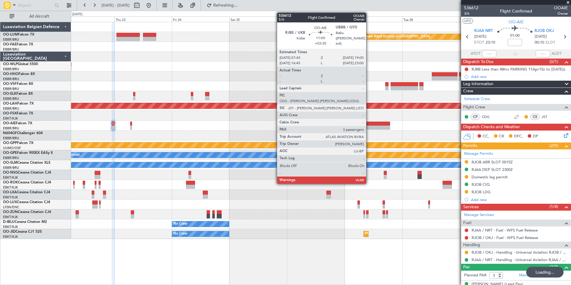
click at [369, 127] on div at bounding box center [376, 127] width 27 height 4
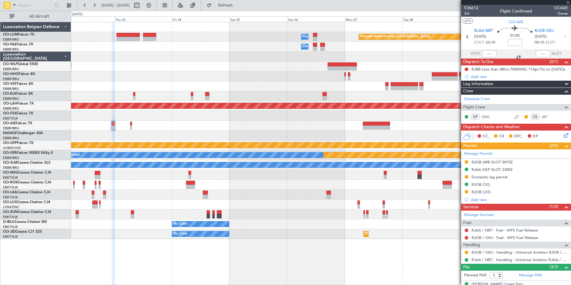
type input "+02:35"
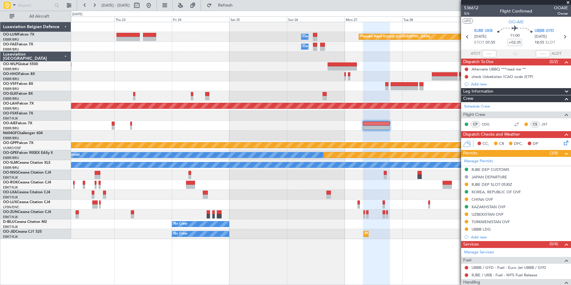
click at [423, 119] on div at bounding box center [321, 116] width 500 height 10
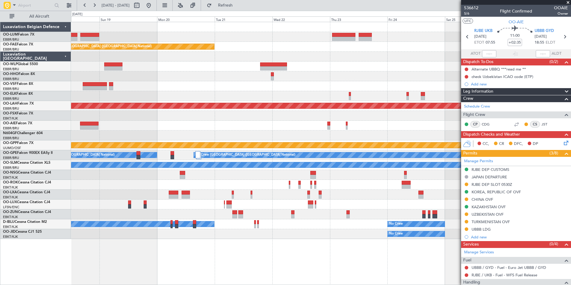
click at [372, 121] on div "Owner Melsbroek Air Base Planned Maint Kortrijk-Wevelgem Owner Melsbroek Air Ba…" at bounding box center [321, 130] width 500 height 217
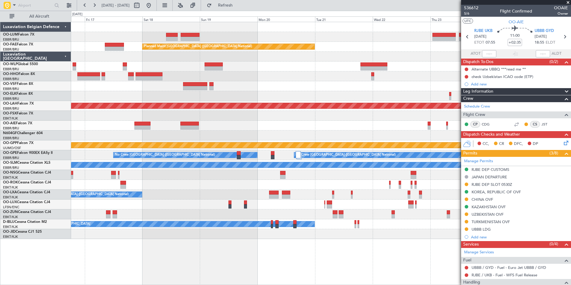
click at [169, 125] on div at bounding box center [321, 126] width 500 height 10
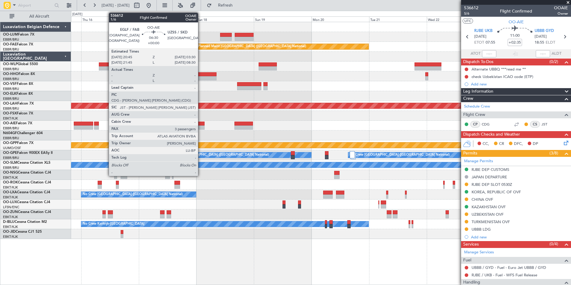
click at [201, 127] on div at bounding box center [197, 127] width 16 height 4
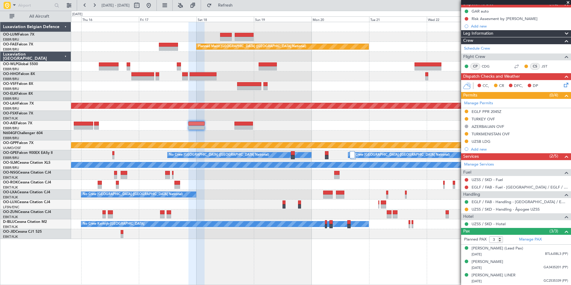
scroll to position [60, 0]
click at [493, 207] on link "UZSS / SKD - Handling - Âpogee UZSS" at bounding box center [506, 209] width 68 height 5
click at [466, 110] on button at bounding box center [467, 112] width 4 height 4
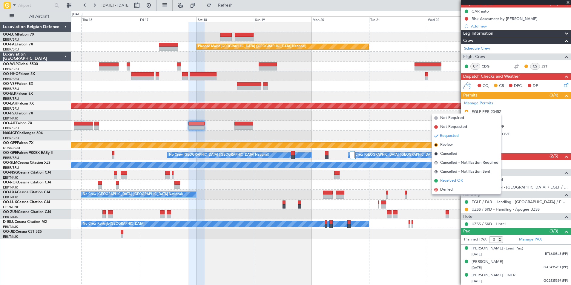
click at [455, 178] on span "Received OK" at bounding box center [451, 181] width 23 height 6
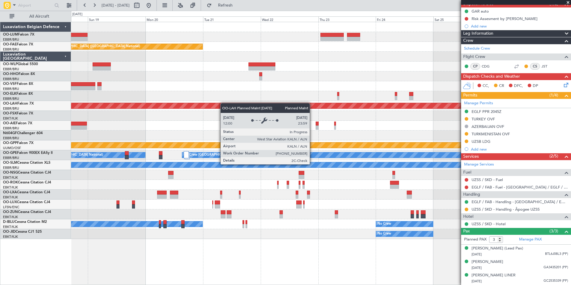
click at [201, 107] on div "Planned Maint [PERSON_NAME]-[GEOGRAPHIC_DATA][PERSON_NAME] ([GEOGRAPHIC_DATA][P…" at bounding box center [321, 105] width 1499 height 5
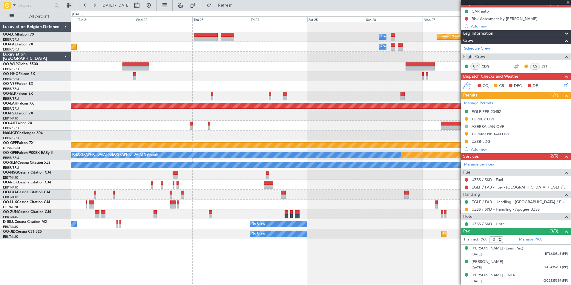
click at [203, 128] on div at bounding box center [321, 126] width 500 height 10
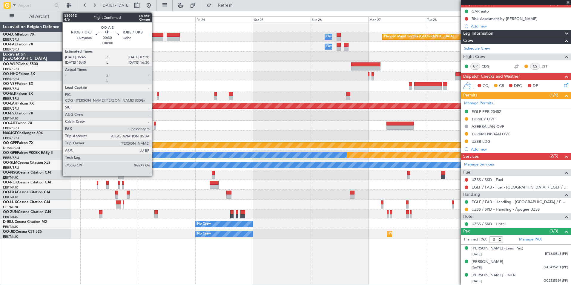
click at [154, 127] on div at bounding box center [155, 127] width 2 height 4
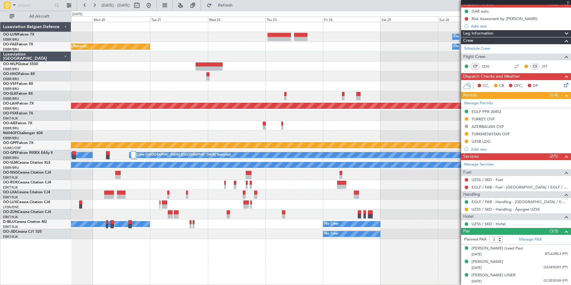
click at [296, 143] on div "Owner Melsbroek Air Base Planned Maint Kortrijk-Wevelgem Owner Melsbroek Air Ba…" at bounding box center [321, 130] width 500 height 217
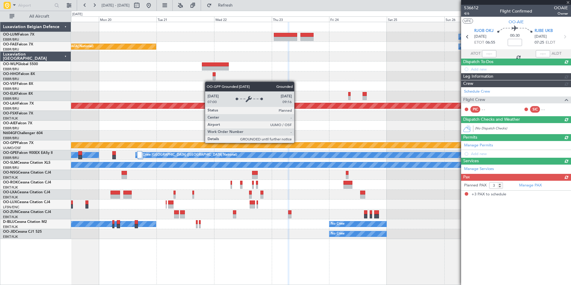
scroll to position [0, 0]
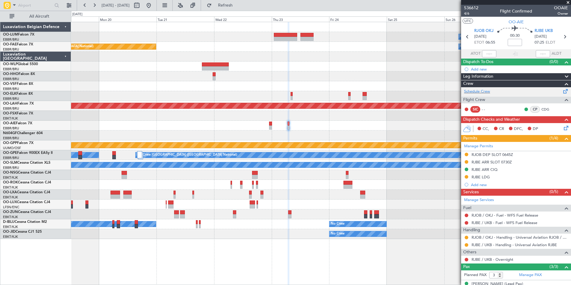
click at [477, 95] on div "Schedule Crew" at bounding box center [516, 91] width 110 height 9
click at [283, 114] on div at bounding box center [321, 116] width 500 height 10
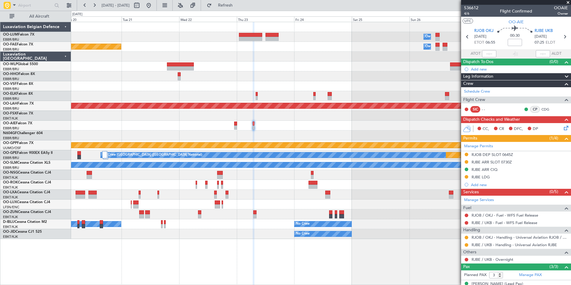
click at [412, 137] on div at bounding box center [321, 136] width 500 height 10
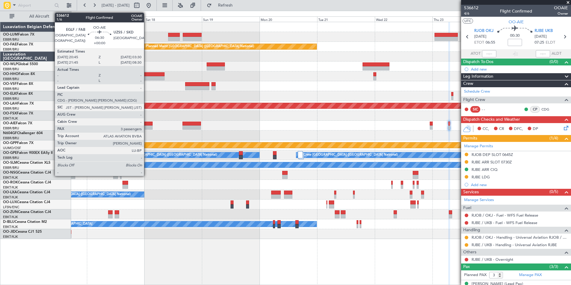
click at [147, 125] on div at bounding box center [145, 127] width 16 height 4
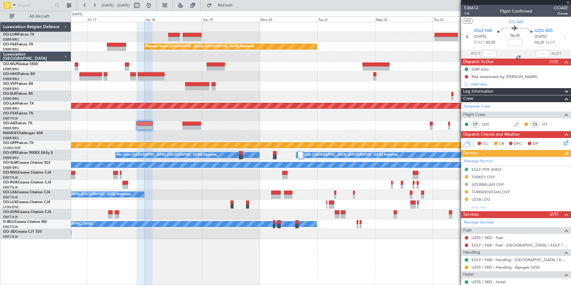
click at [482, 166] on div "Manage Permits EGLF PPR 2045Z TURKEY OVF AZERBAIJAN OVF TURKMENISTAN OVF UZSB L…" at bounding box center [516, 184] width 110 height 54
click at [481, 168] on div "Manage Permits EGLF PPR 2045Z TURKEY OVF AZERBAIJAN OVF TURKMENISTAN OVF UZSB L…" at bounding box center [516, 184] width 110 height 54
click at [481, 168] on div "EGLF PPR 2045Z" at bounding box center [487, 169] width 30 height 5
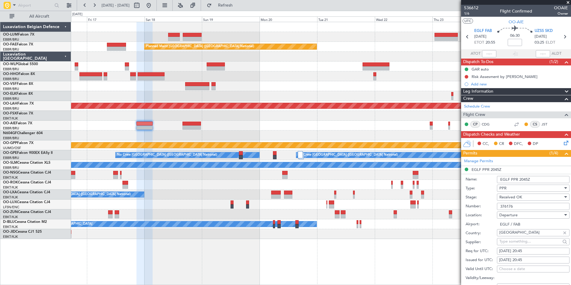
drag, startPoint x: 519, startPoint y: 206, endPoint x: 489, endPoint y: 203, distance: 30.0
click at [489, 203] on div "Number: 376176" at bounding box center [518, 206] width 104 height 9
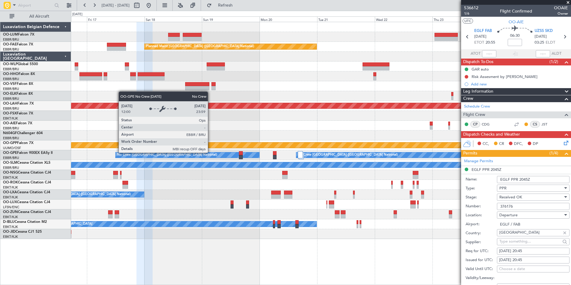
click at [332, 152] on div "No Crew Brussels (Brussels National) Planned Maint Nurnberg No Crew Brussels (B…" at bounding box center [321, 155] width 500 height 10
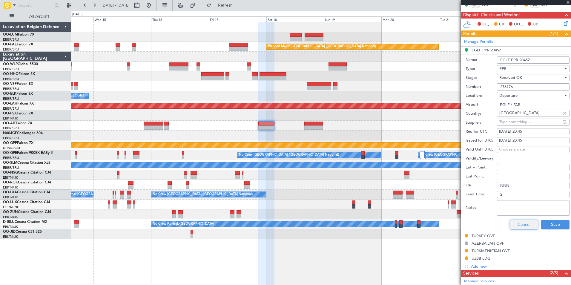
click at [522, 223] on button "Cancel" at bounding box center [524, 225] width 28 height 10
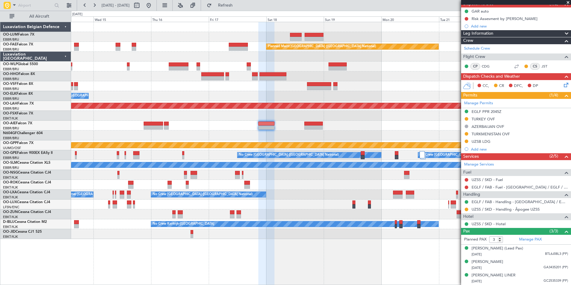
click at [480, 109] on mat-tooltip-component "EGLF PPR 2045Z" at bounding box center [487, 116] width 36 height 16
click at [480, 111] on mat-tooltip-component "EGLF PPR 2045Z" at bounding box center [487, 116] width 36 height 16
click at [483, 117] on div "TURKEY OVF" at bounding box center [483, 119] width 23 height 5
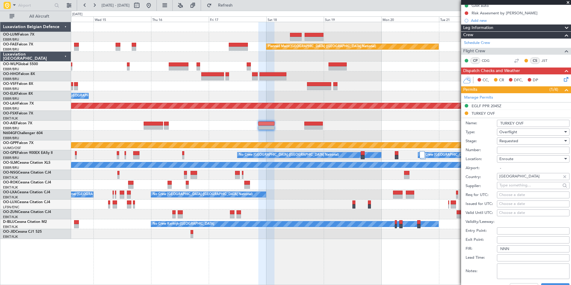
scroll to position [120, 0]
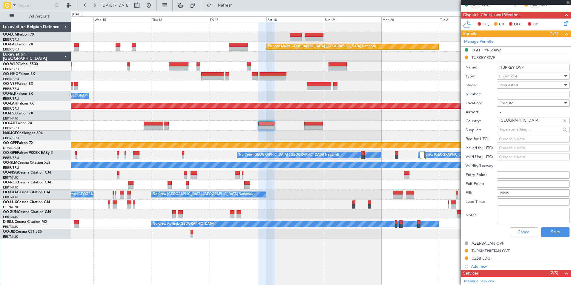
click at [504, 94] on input "Number:" at bounding box center [533, 94] width 73 height 7
type input "ECAC BUSINESS FLIGHT"
drag, startPoint x: 549, startPoint y: 95, endPoint x: 497, endPoint y: 95, distance: 52.9
click at [497, 95] on div "Number: ECAC BUSINESS FLIGHT" at bounding box center [518, 94] width 104 height 9
click at [518, 92] on input "ECAC BUSINESS FLIGHT" at bounding box center [533, 94] width 73 height 7
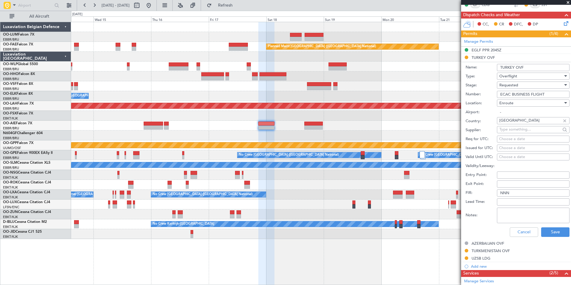
click at [518, 92] on input "ECAC BUSINESS FLIGHT" at bounding box center [533, 94] width 73 height 7
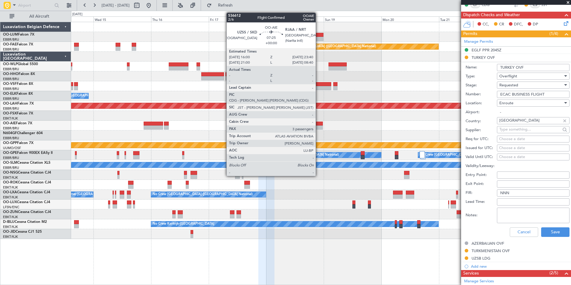
click at [319, 125] on div at bounding box center [313, 124] width 19 height 4
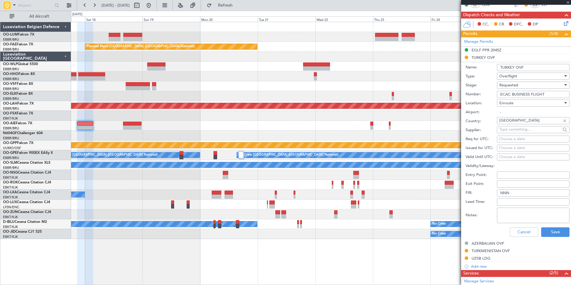
click at [176, 125] on div at bounding box center [321, 126] width 500 height 10
click at [209, 129] on div at bounding box center [321, 126] width 500 height 10
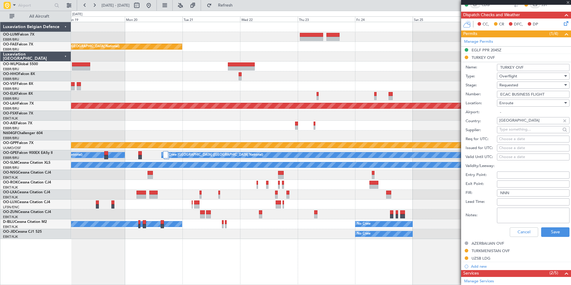
click at [140, 140] on div "Owner Melsbroek Air Base Planned Maint Kortrijk-Wevelgem Planned Maint Brussels…" at bounding box center [321, 130] width 500 height 217
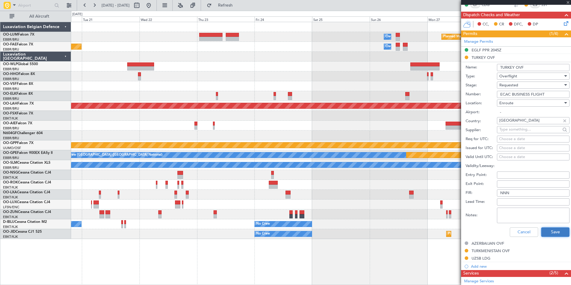
click at [547, 232] on button "Save" at bounding box center [555, 232] width 28 height 10
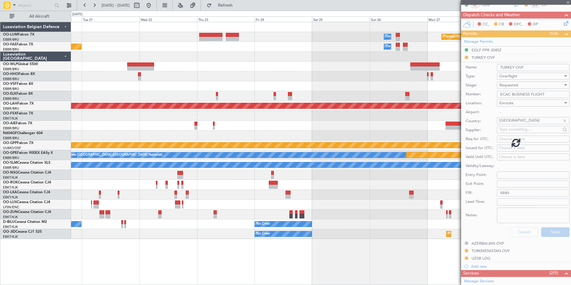
scroll to position [0, 0]
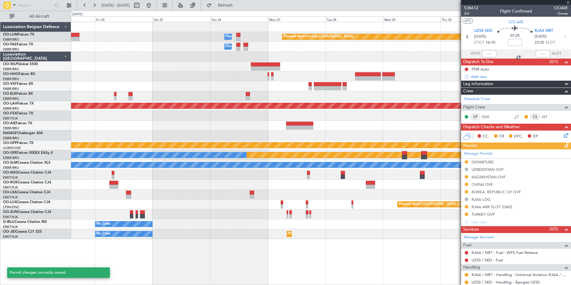
click at [219, 126] on div at bounding box center [321, 126] width 500 height 10
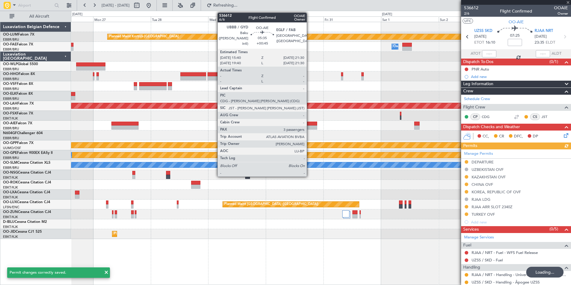
click at [310, 122] on div at bounding box center [310, 124] width 14 height 4
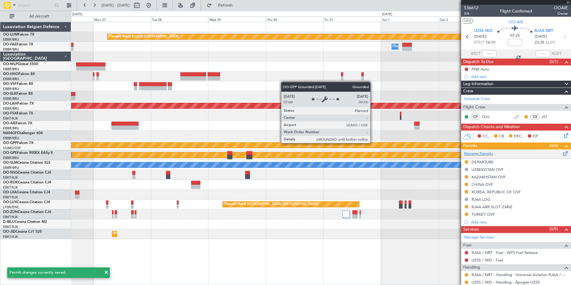
type input "+00:45"
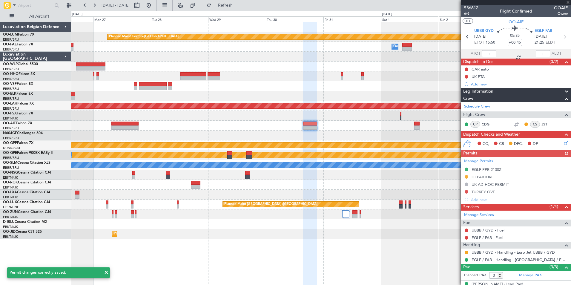
click at [486, 171] on div "Manage Permits EGLF PPR 2130Z DEPARTURE UK AD HOC PERMIT TURKEY OVF Add new" at bounding box center [516, 180] width 110 height 47
click at [489, 169] on div "Manage Permits EGLF PPR 2130Z DEPARTURE UK AD HOC PERMIT TURKEY OVF Add new" at bounding box center [516, 180] width 110 height 47
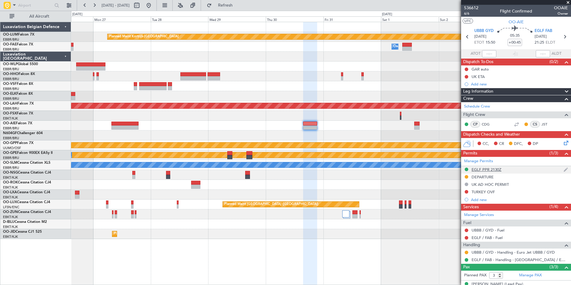
click at [490, 168] on div "EGLF PPR 2130Z" at bounding box center [487, 169] width 30 height 5
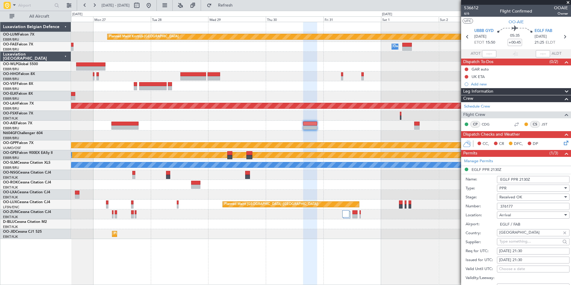
drag, startPoint x: 518, startPoint y: 205, endPoint x: 492, endPoint y: 205, distance: 26.0
click at [492, 205] on div "Number: 376177" at bounding box center [518, 206] width 104 height 9
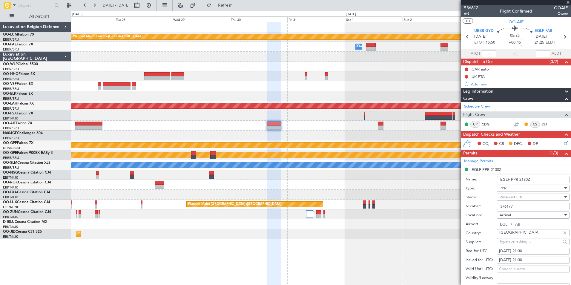
click at [327, 140] on div "Planned Maint Kortrijk-Wevelgem Owner Melsbroek Air Base Owner Melsbroek Air Ba…" at bounding box center [321, 130] width 500 height 217
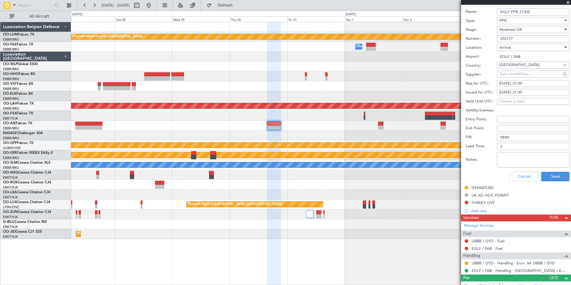
scroll to position [179, 0]
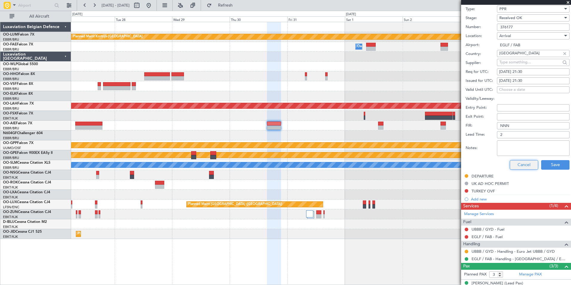
click at [512, 164] on button "Cancel" at bounding box center [524, 165] width 28 height 10
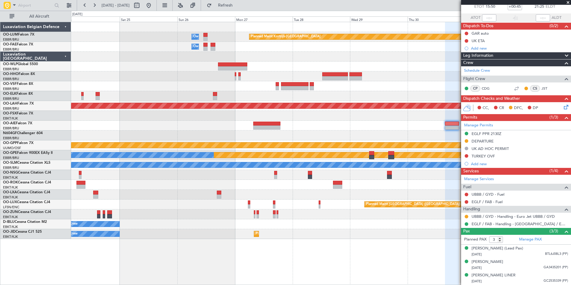
click at [411, 169] on div "A/C Unavailable [GEOGRAPHIC_DATA]" at bounding box center [321, 165] width 500 height 10
click at [483, 221] on link "EGLF / FAB - Handling - Farnborough Airport / EGLF / FAB" at bounding box center [520, 223] width 97 height 5
click at [485, 154] on div "TURKEY OVF" at bounding box center [483, 156] width 23 height 5
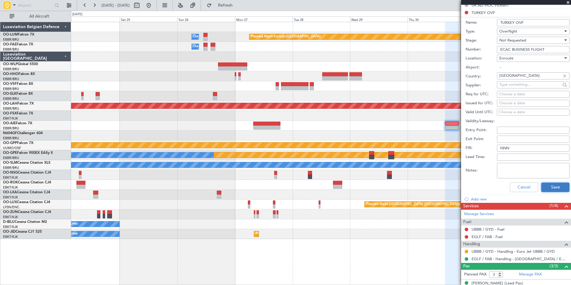
click at [546, 185] on button "Save" at bounding box center [555, 188] width 28 height 10
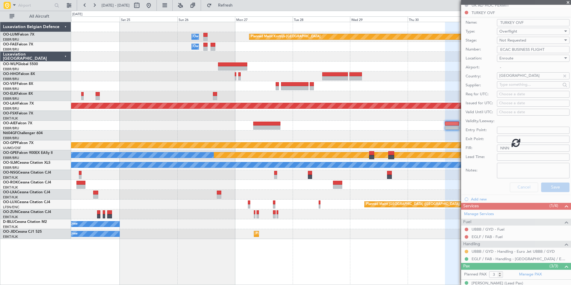
scroll to position [42, 0]
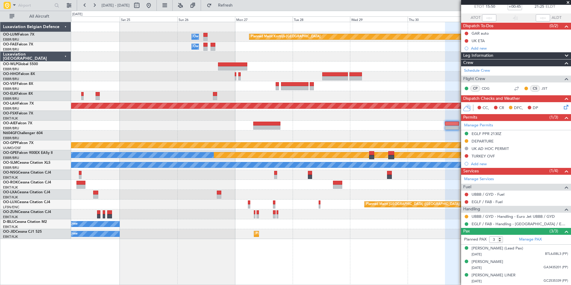
click at [321, 131] on div "Planned Maint Kortrijk-Wevelgem Owner Melsbroek Air Base Owner Melsbroek Air Ba…" at bounding box center [321, 130] width 500 height 217
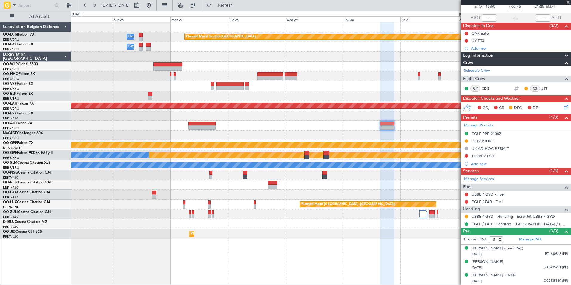
click at [491, 221] on link "EGLF / FAB - Handling - Farnborough Airport / EGLF / FAB" at bounding box center [520, 223] width 97 height 5
click at [467, 154] on button at bounding box center [467, 156] width 4 height 4
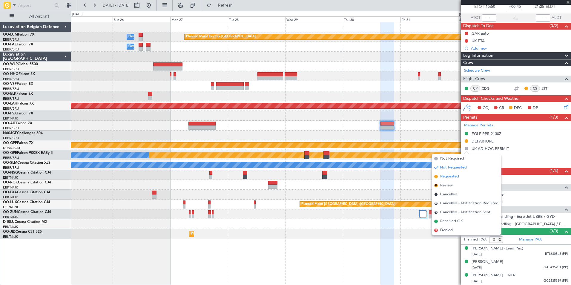
click at [455, 174] on span "Requested" at bounding box center [449, 177] width 19 height 6
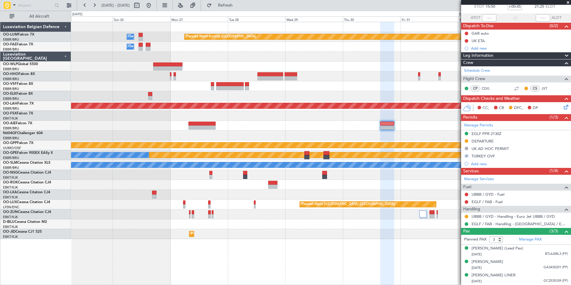
click at [514, 130] on fb-app "25 Oct 2025 - 02 Nov 2025 Refresh Quick Links All Aircraft Planned Maint Kortri…" at bounding box center [285, 144] width 571 height 281
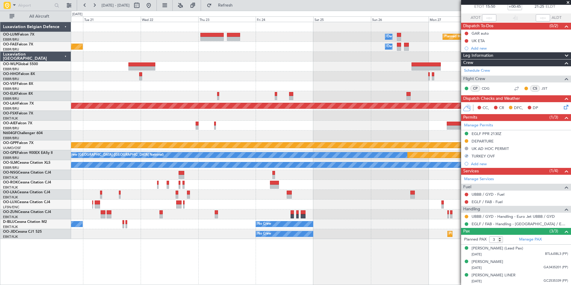
click at [497, 119] on fb-app "25 Oct 2025 - 02 Nov 2025 Refresh Quick Links All Aircraft Planned Maint Kortri…" at bounding box center [285, 144] width 571 height 281
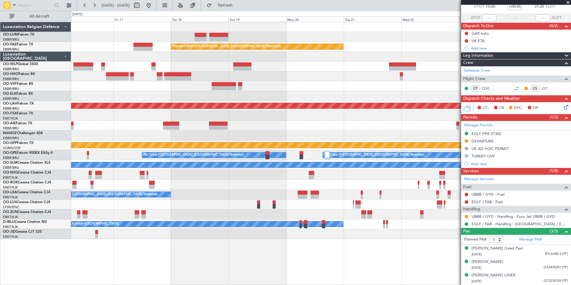
click at [331, 122] on div "Owner Melsbroek Air Base Planned Maint Brussels (Brussels National) Owner Melsb…" at bounding box center [321, 130] width 500 height 217
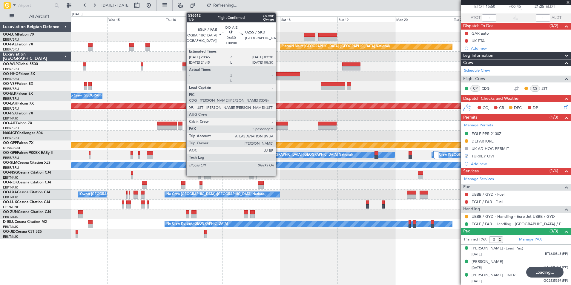
click at [278, 125] on div at bounding box center [280, 127] width 16 height 4
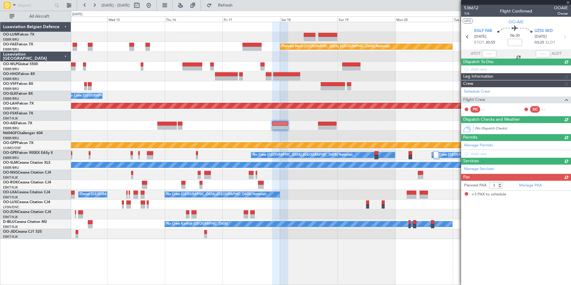
scroll to position [0, 0]
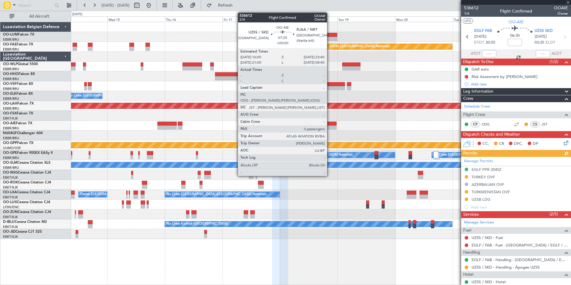
click at [330, 123] on div at bounding box center [327, 124] width 19 height 4
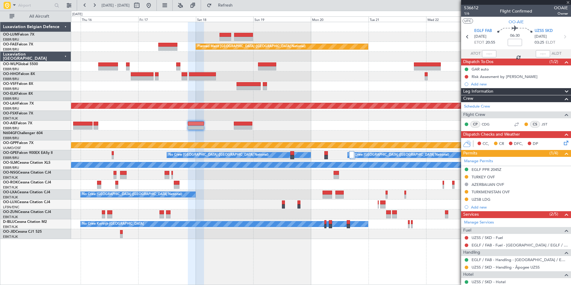
click at [269, 126] on div at bounding box center [321, 126] width 500 height 10
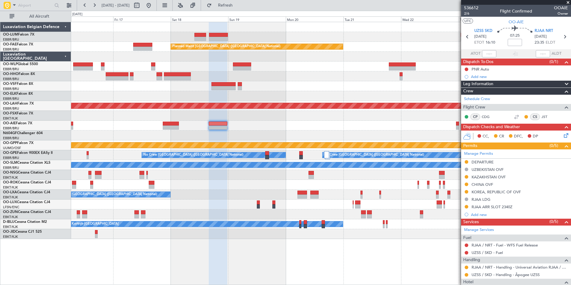
click at [287, 130] on div at bounding box center [321, 126] width 500 height 10
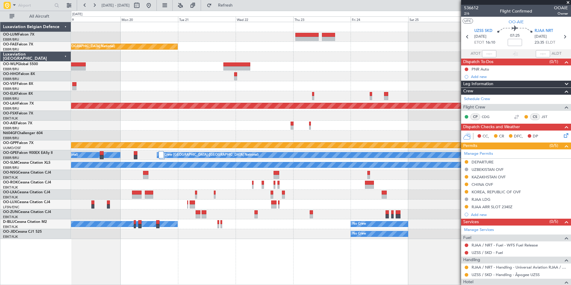
click at [312, 138] on div at bounding box center [321, 136] width 500 height 10
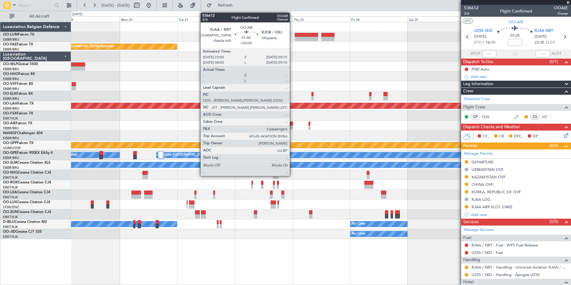
click at [293, 125] on div at bounding box center [291, 124] width 3 height 4
